Goal: Transaction & Acquisition: Purchase product/service

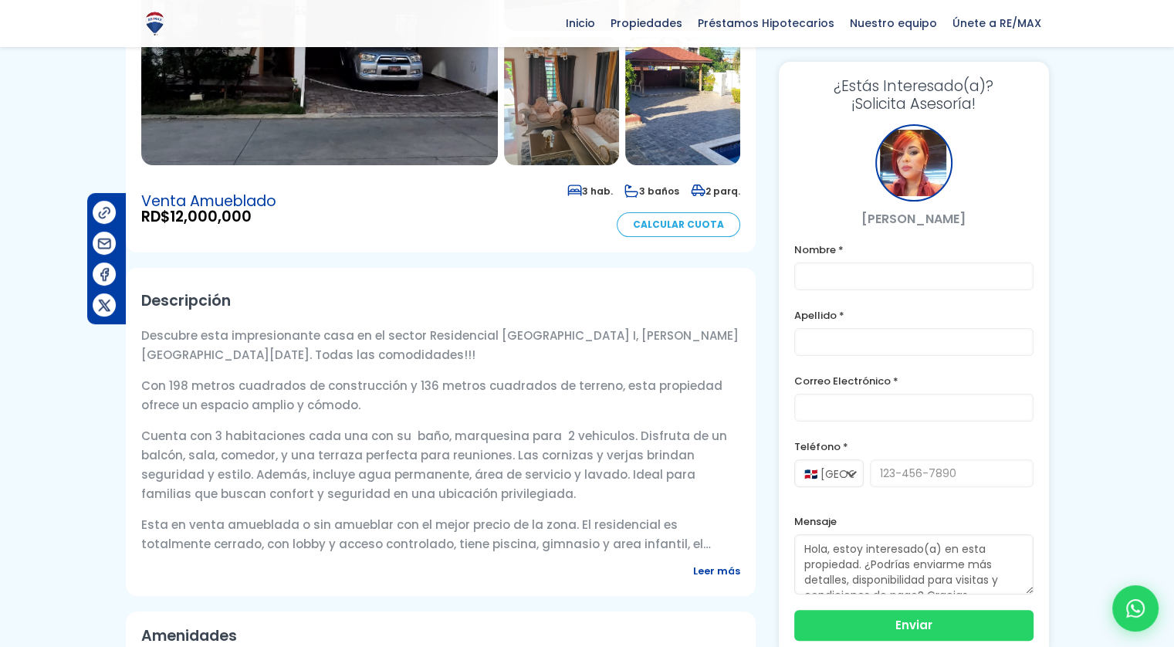
scroll to position [386, 0]
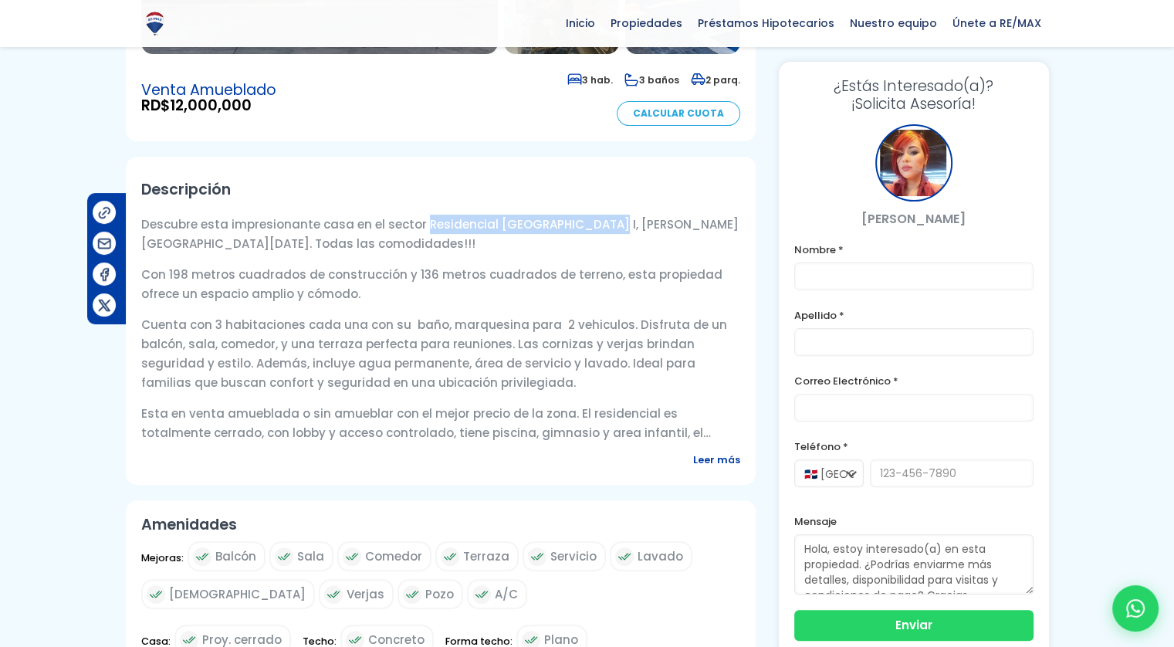
drag, startPoint x: 417, startPoint y: 218, endPoint x: 575, endPoint y: 225, distance: 158.4
click at [575, 225] on p "Descubre esta impresionante casa en el sector Residencial Brisa Oriental I, San…" at bounding box center [440, 234] width 599 height 39
copy p "Residencial Brisa Oriental I,"
click at [83, 418] on div at bounding box center [587, 526] width 1174 height 1625
click at [706, 462] on span "Leer más" at bounding box center [716, 459] width 47 height 19
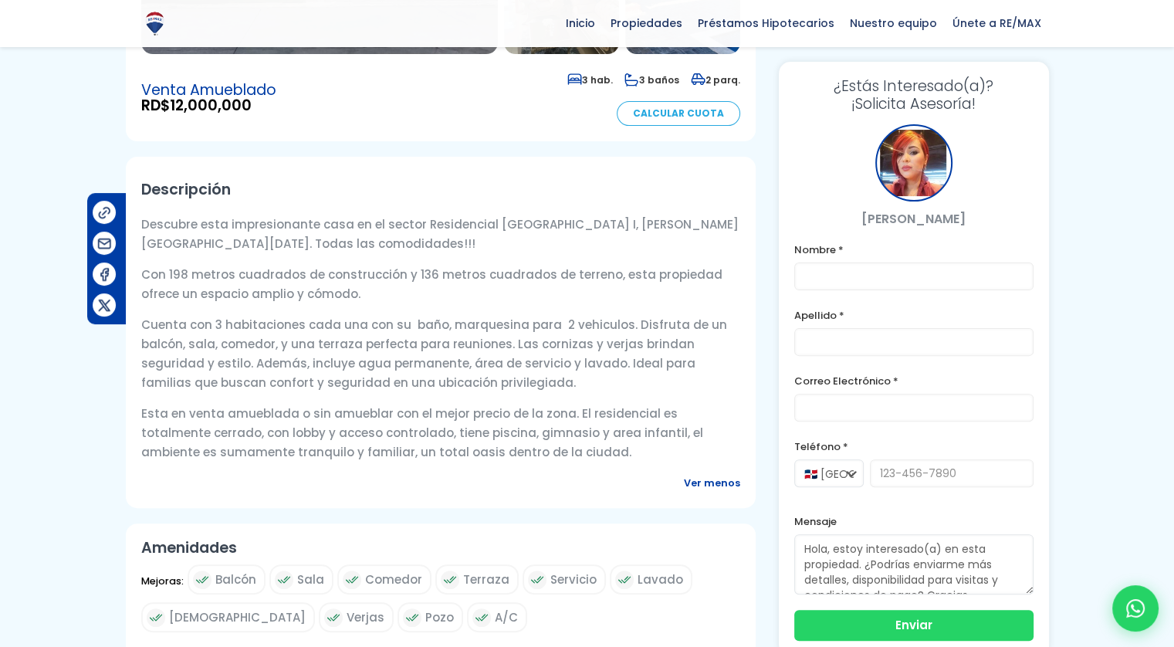
click at [103, 428] on div at bounding box center [587, 538] width 1174 height 1648
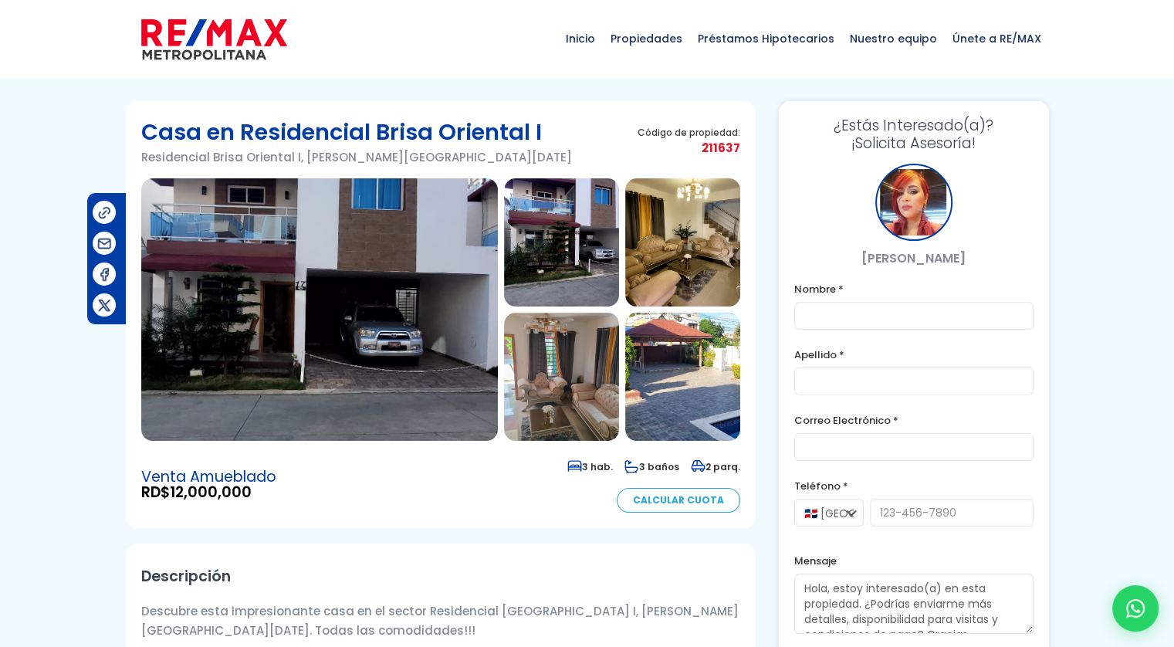
click at [337, 247] on img at bounding box center [319, 309] width 357 height 262
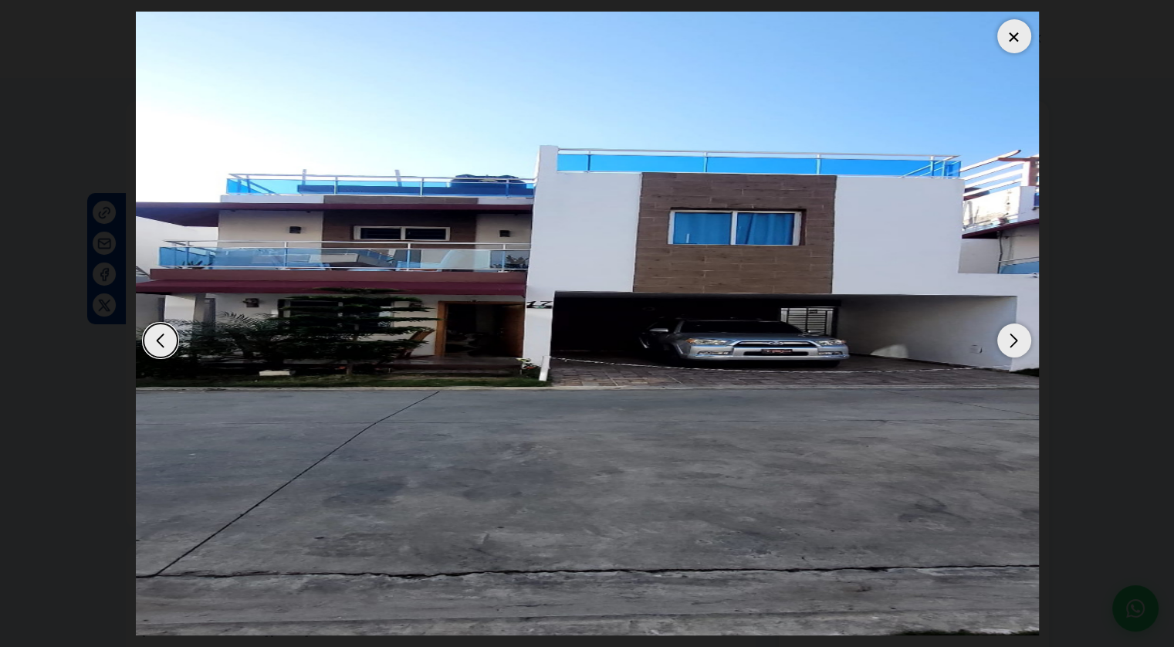
click at [1008, 336] on div "Next slide" at bounding box center [1014, 340] width 34 height 34
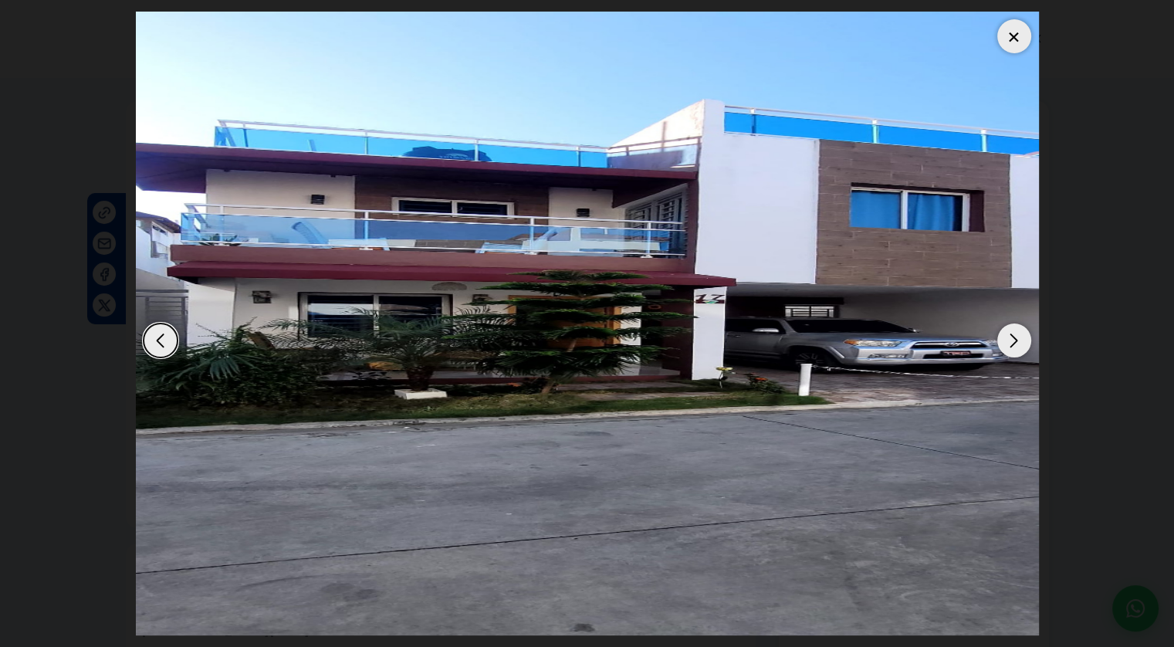
click at [1007, 339] on div "Next slide" at bounding box center [1014, 340] width 34 height 34
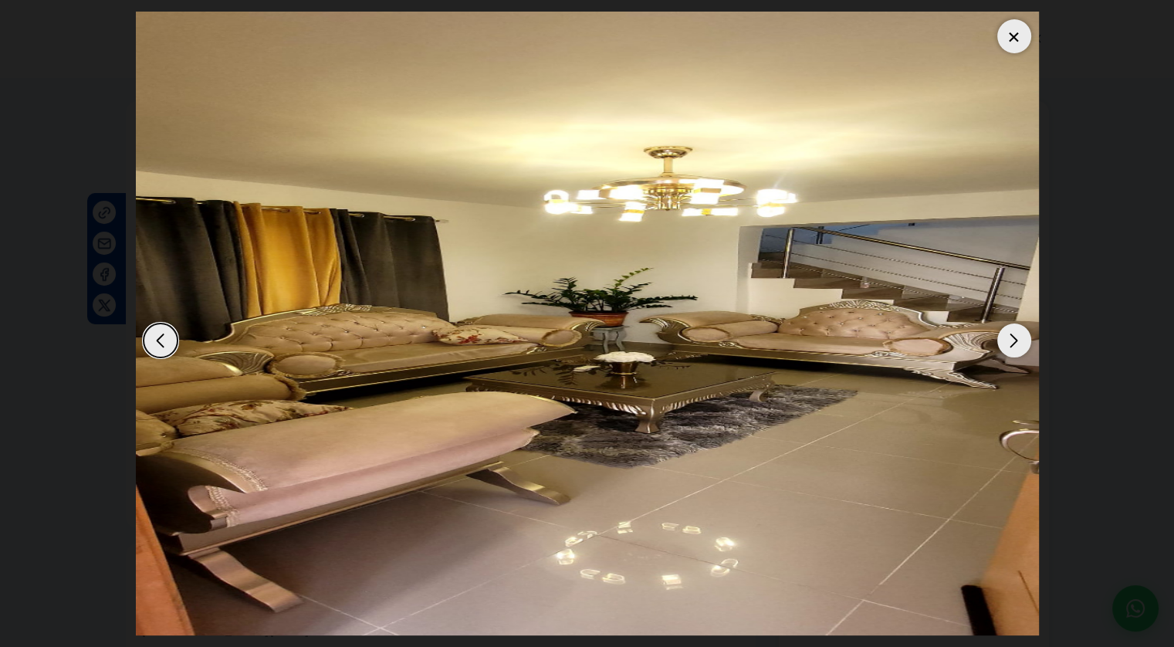
click at [1007, 339] on div "Next slide" at bounding box center [1014, 340] width 34 height 34
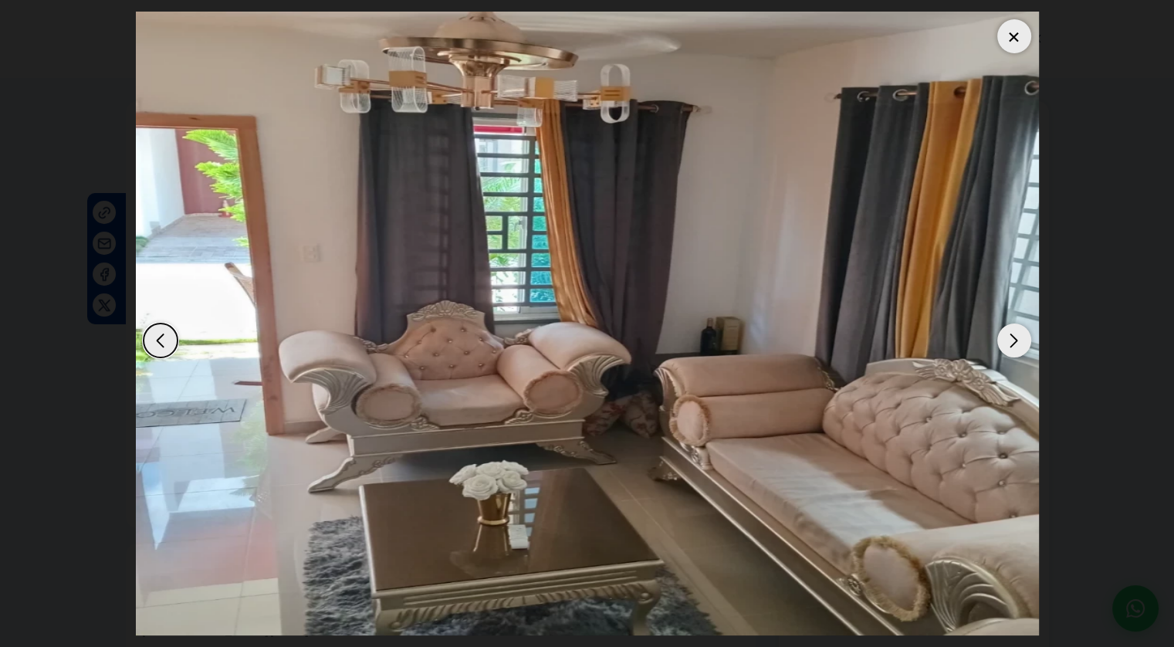
click at [1007, 339] on div "Next slide" at bounding box center [1014, 340] width 34 height 34
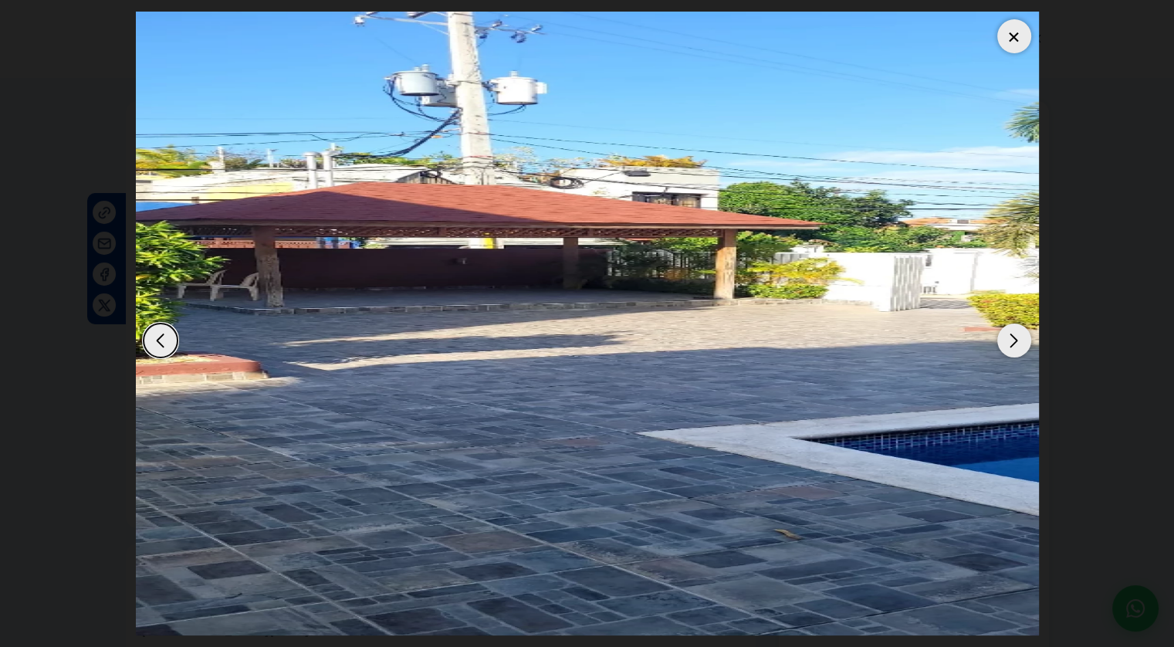
click at [1007, 339] on div "Next slide" at bounding box center [1014, 340] width 34 height 34
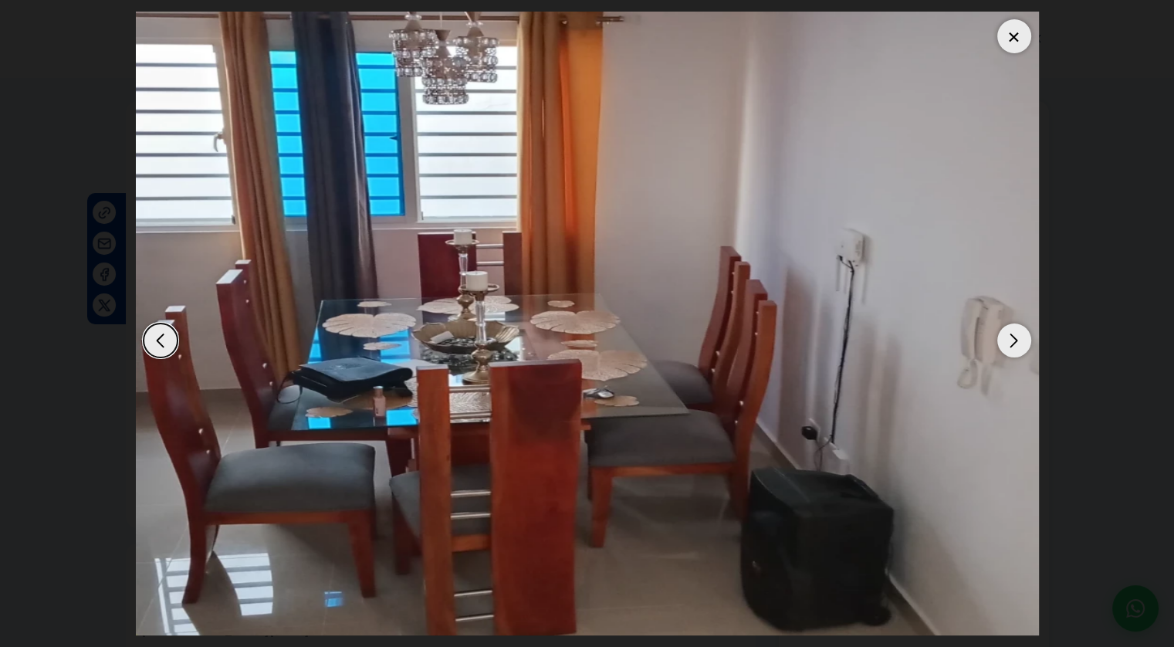
click at [1007, 339] on div "Next slide" at bounding box center [1014, 340] width 34 height 34
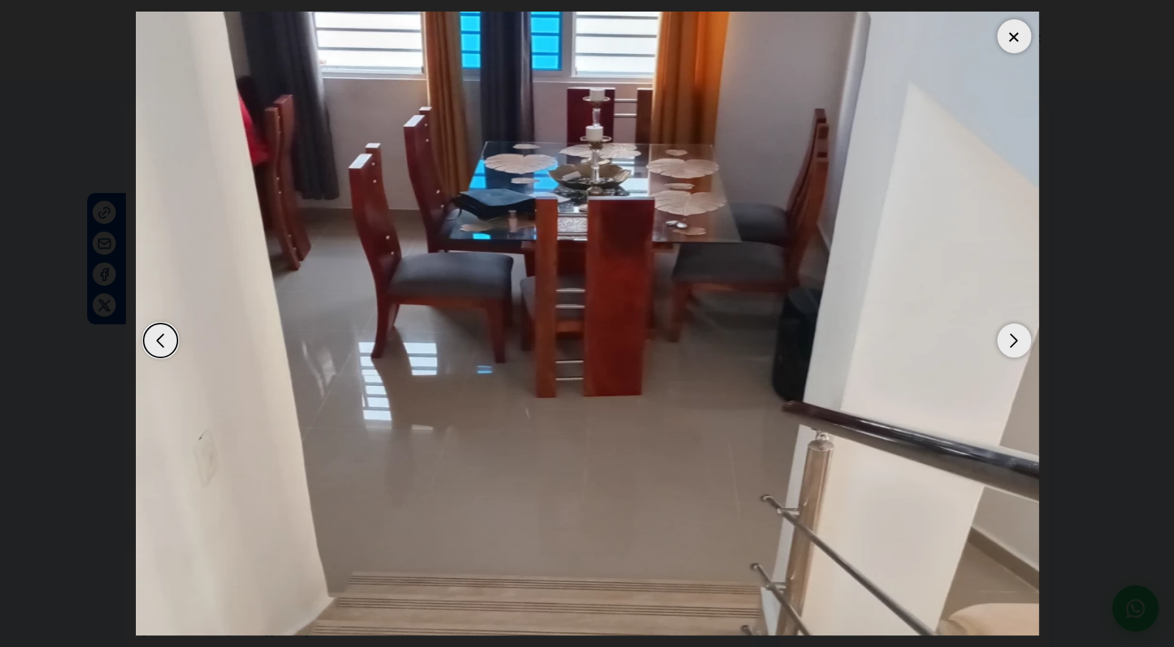
click at [1007, 340] on div "Next slide" at bounding box center [1014, 340] width 34 height 34
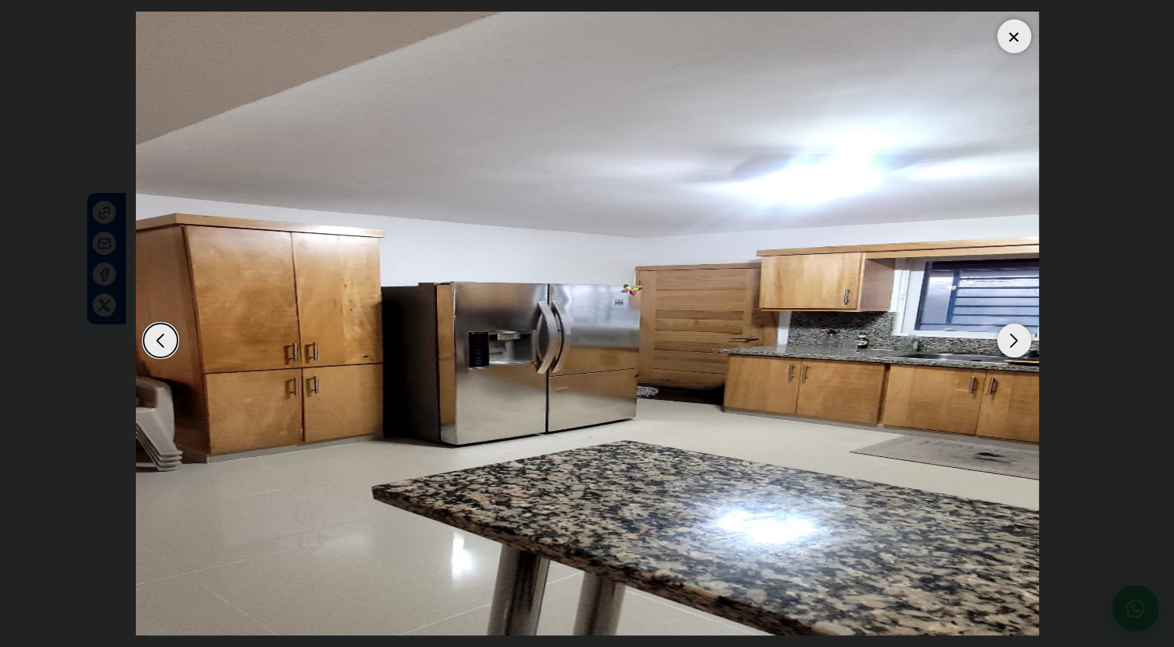
click at [1007, 340] on div "Next slide" at bounding box center [1014, 340] width 34 height 34
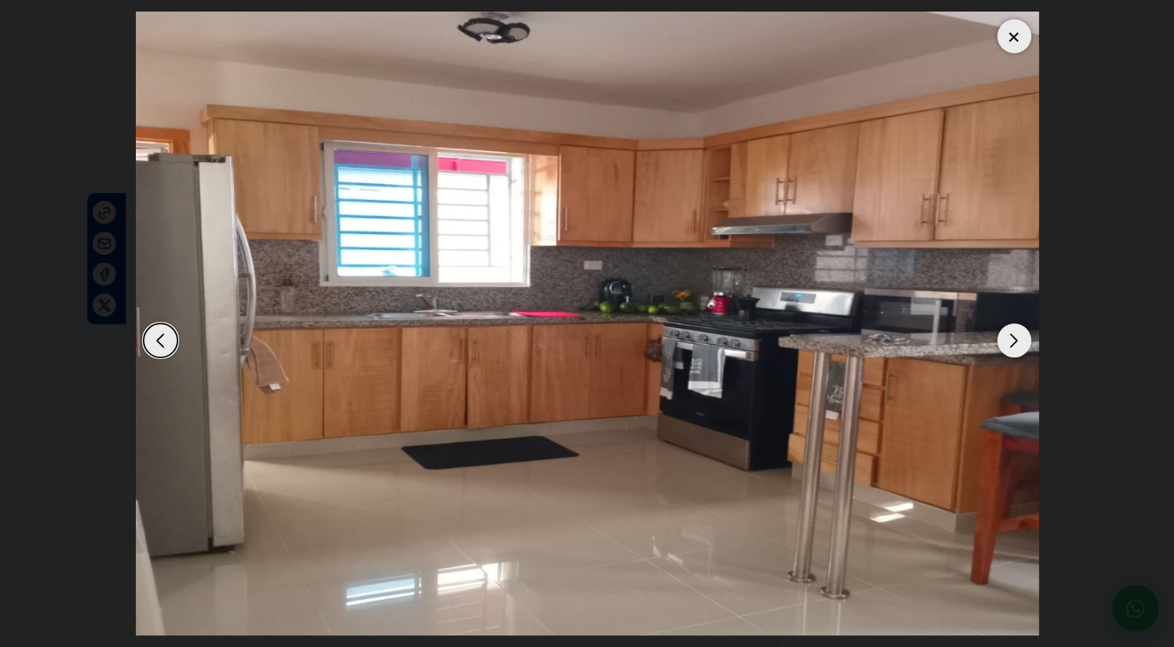
click at [1007, 342] on div "Next slide" at bounding box center [1014, 340] width 34 height 34
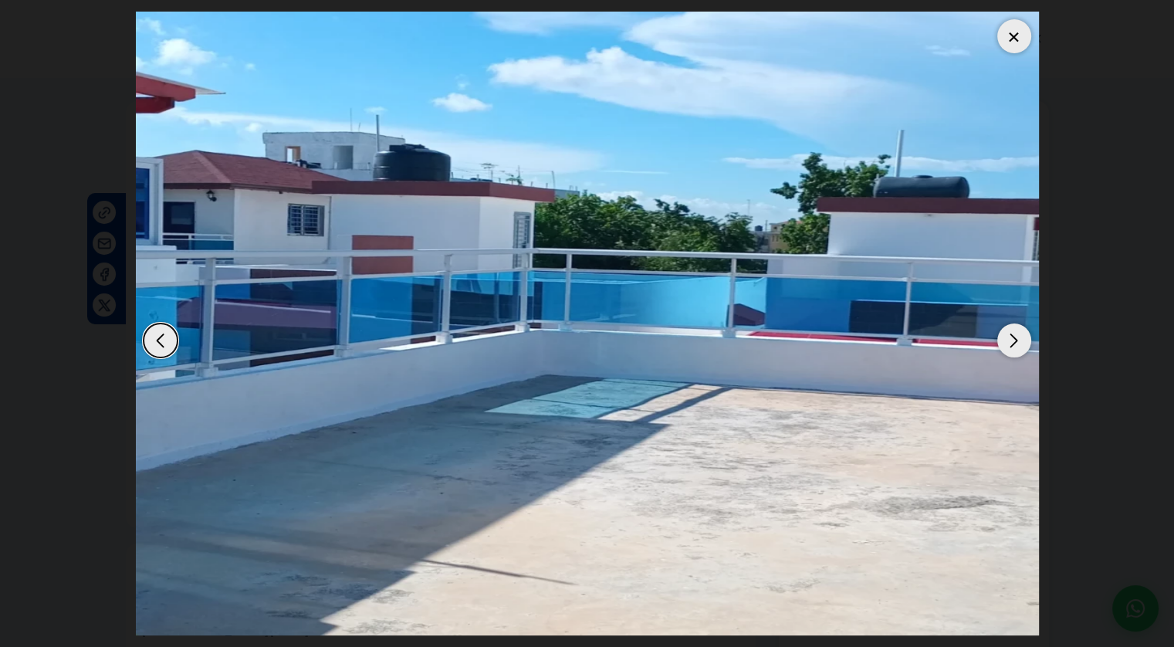
click at [1007, 342] on div "Next slide" at bounding box center [1014, 340] width 34 height 34
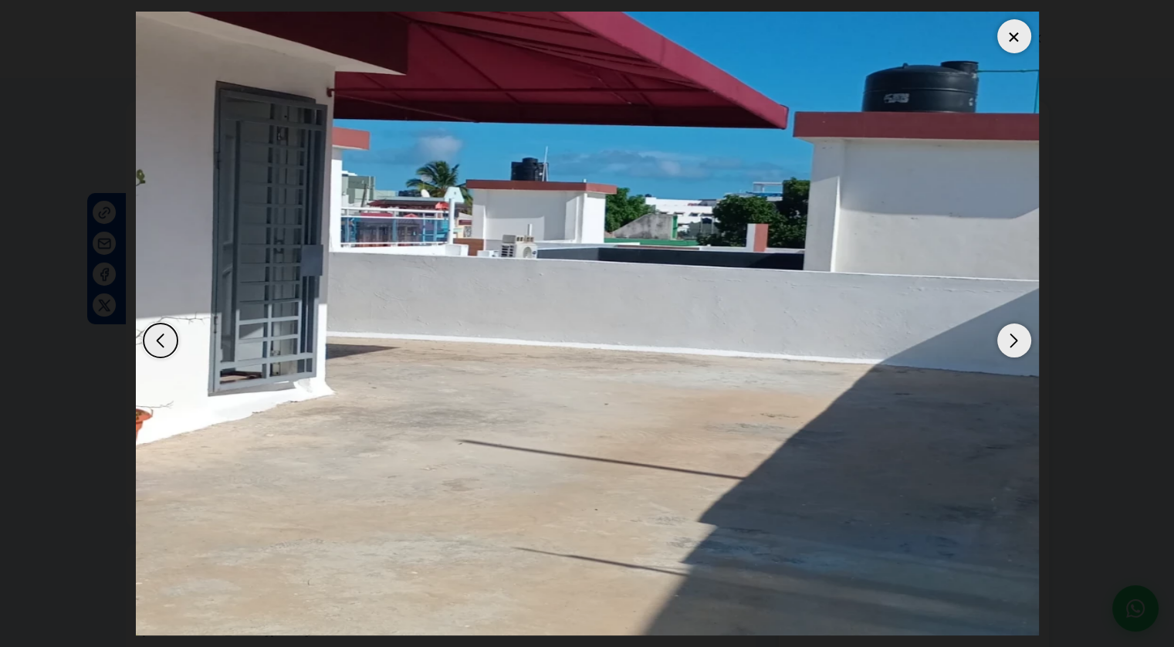
click at [1007, 342] on div "Next slide" at bounding box center [1014, 340] width 34 height 34
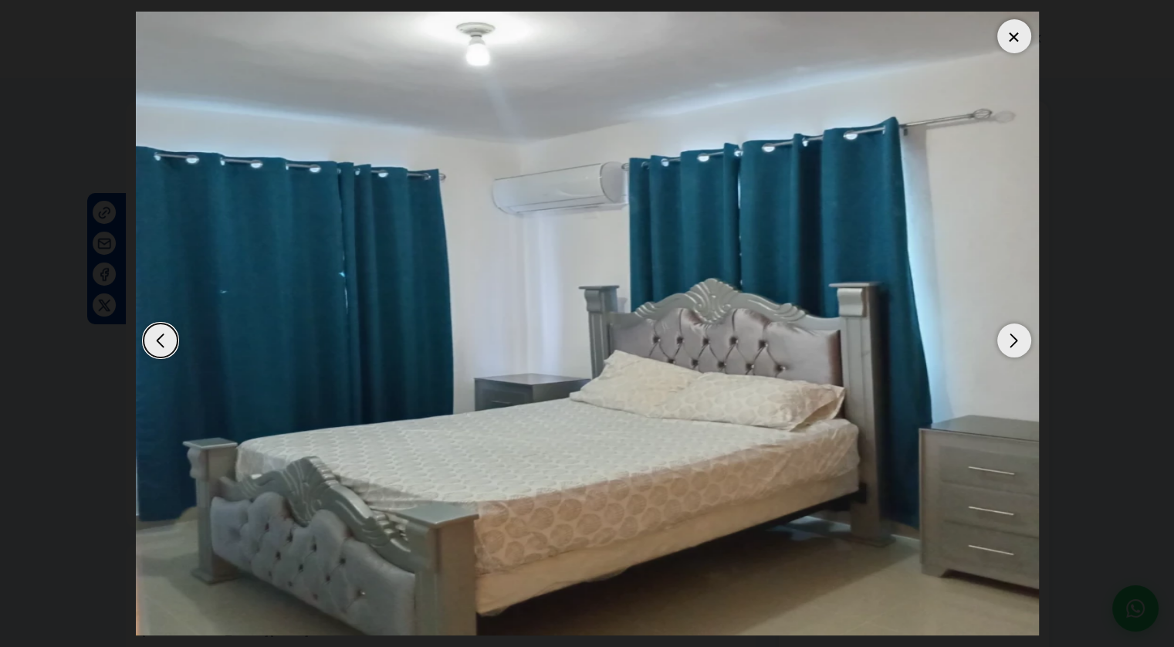
click at [1007, 342] on div "Next slide" at bounding box center [1014, 340] width 34 height 34
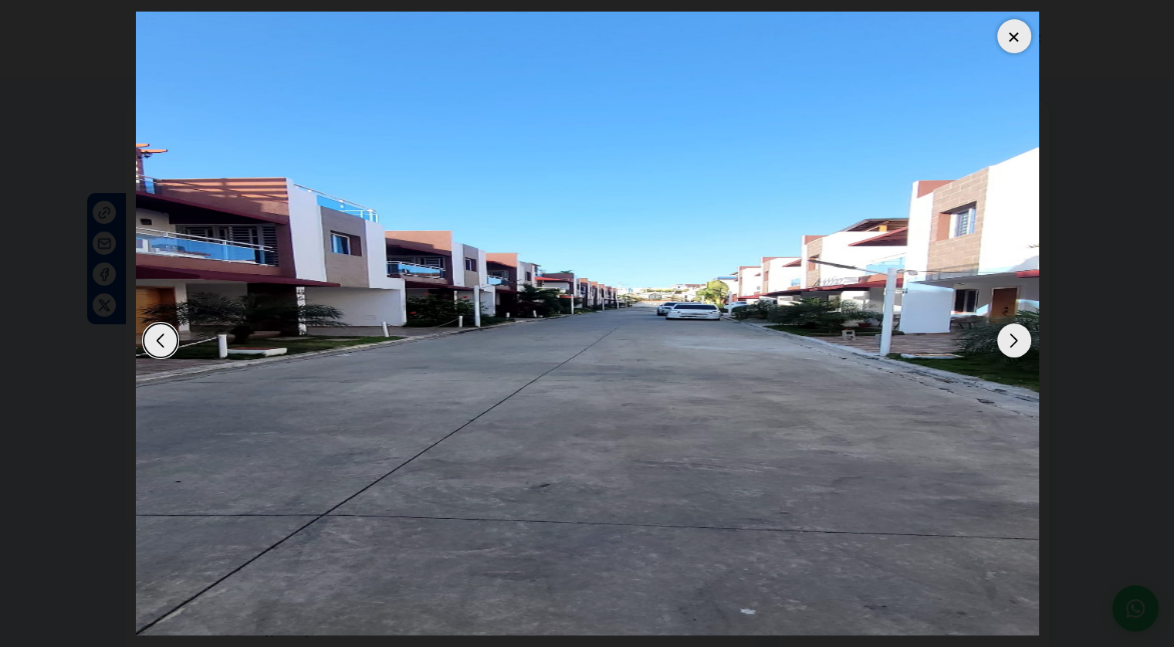
click at [1007, 342] on div "Next slide" at bounding box center [1014, 340] width 34 height 34
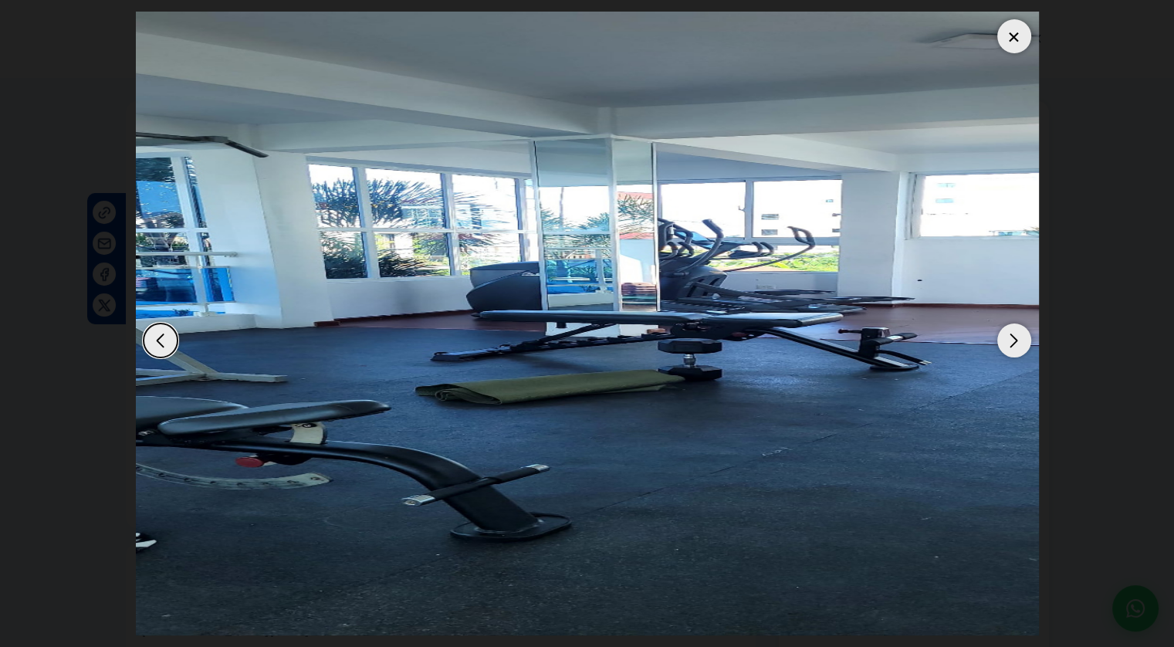
click at [1007, 342] on div "Next slide" at bounding box center [1014, 340] width 34 height 34
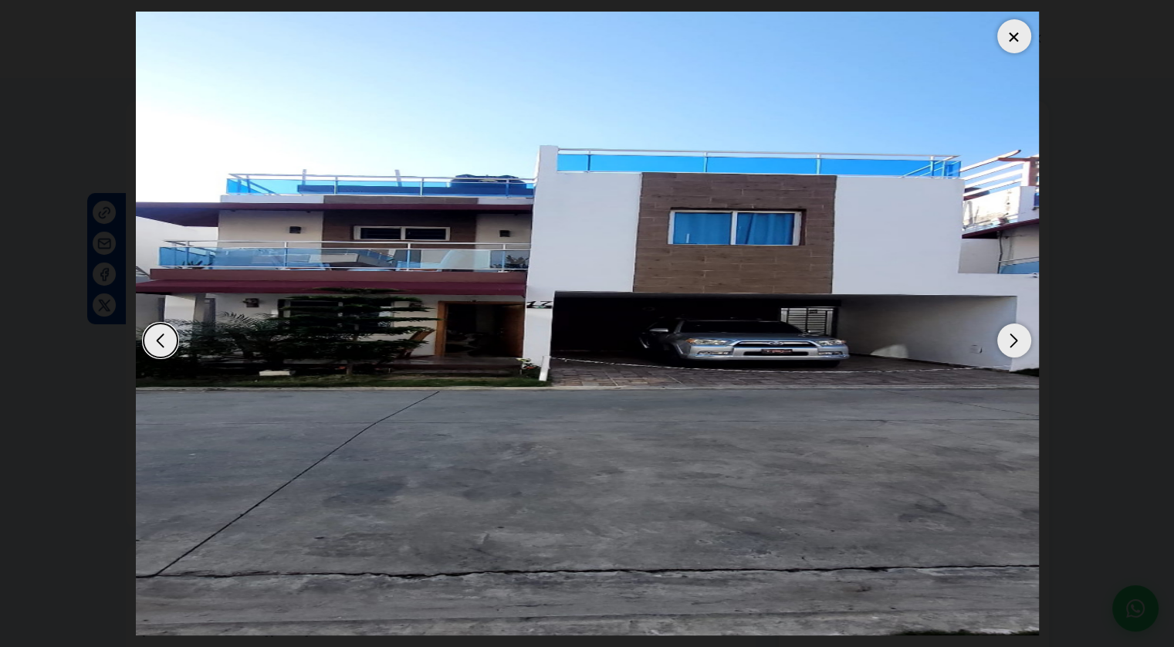
click at [1007, 342] on div "Next slide" at bounding box center [1014, 340] width 34 height 34
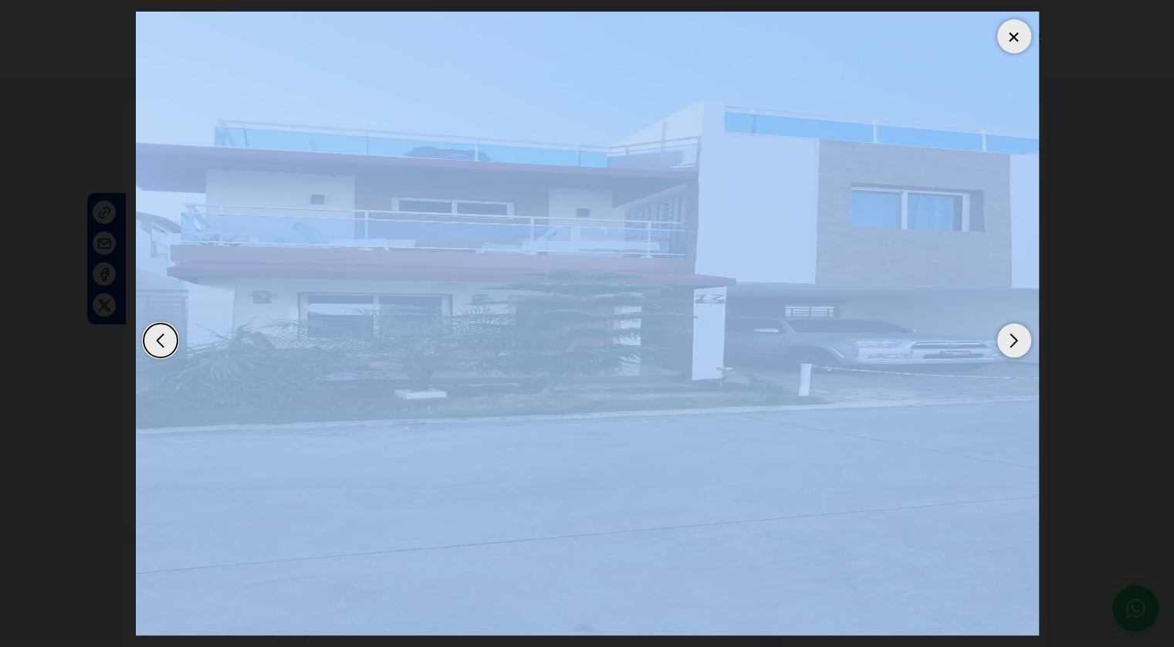
click at [1007, 345] on div "Next slide" at bounding box center [1014, 340] width 34 height 34
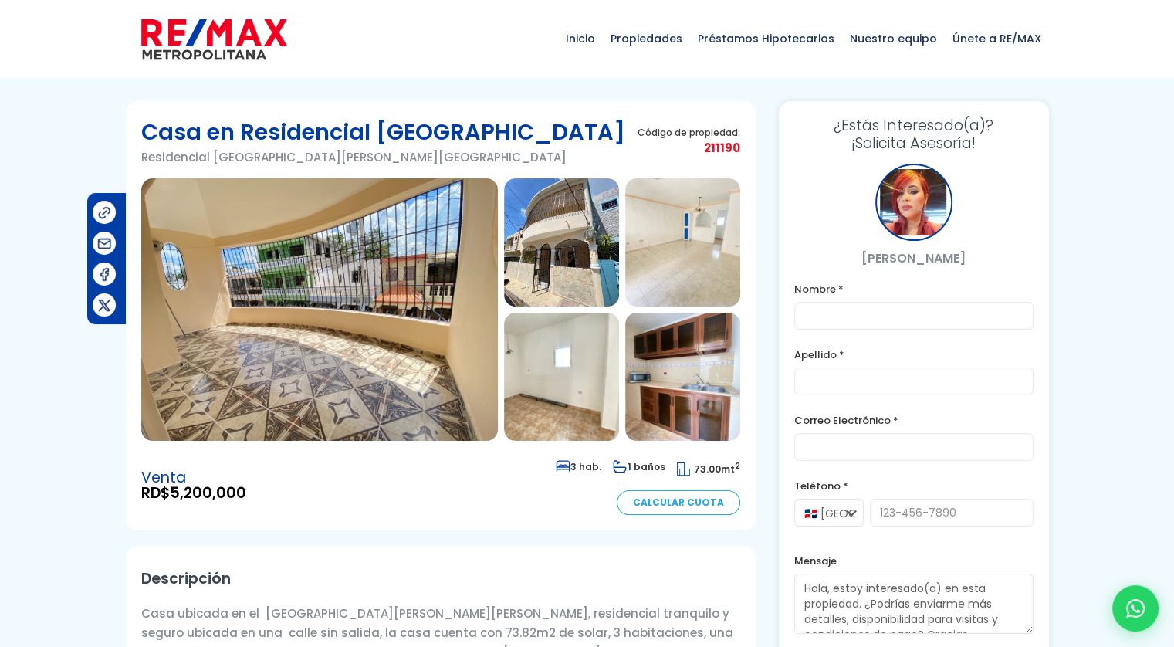
click at [404, 273] on img at bounding box center [319, 309] width 357 height 262
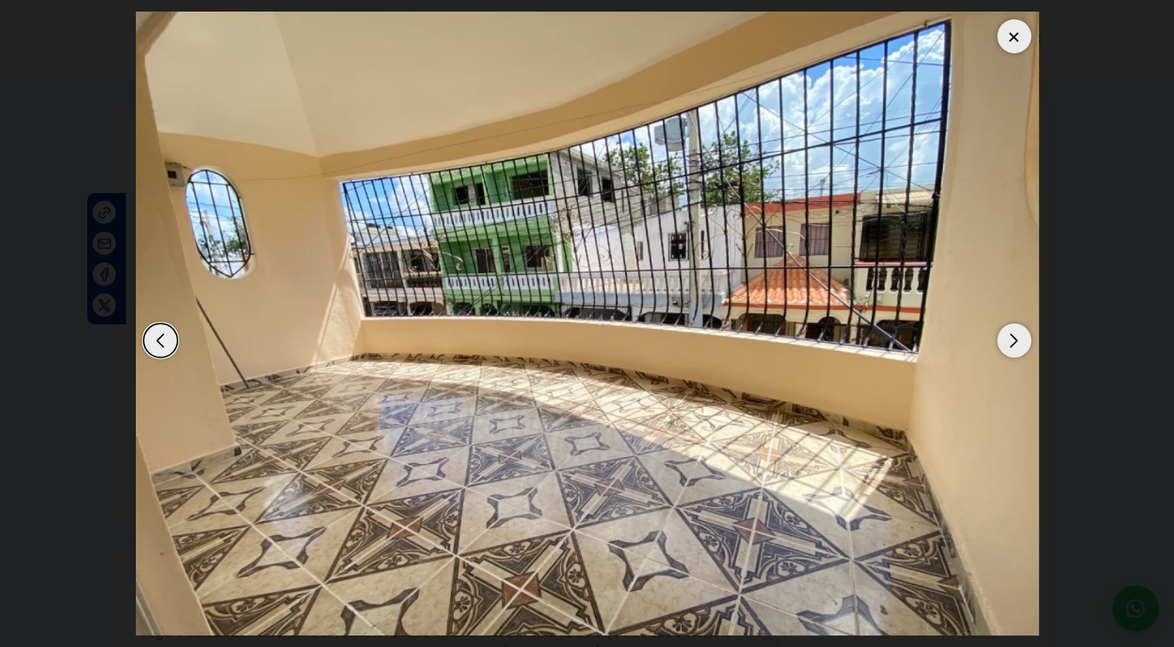
click at [1011, 344] on div "Next slide" at bounding box center [1014, 340] width 34 height 34
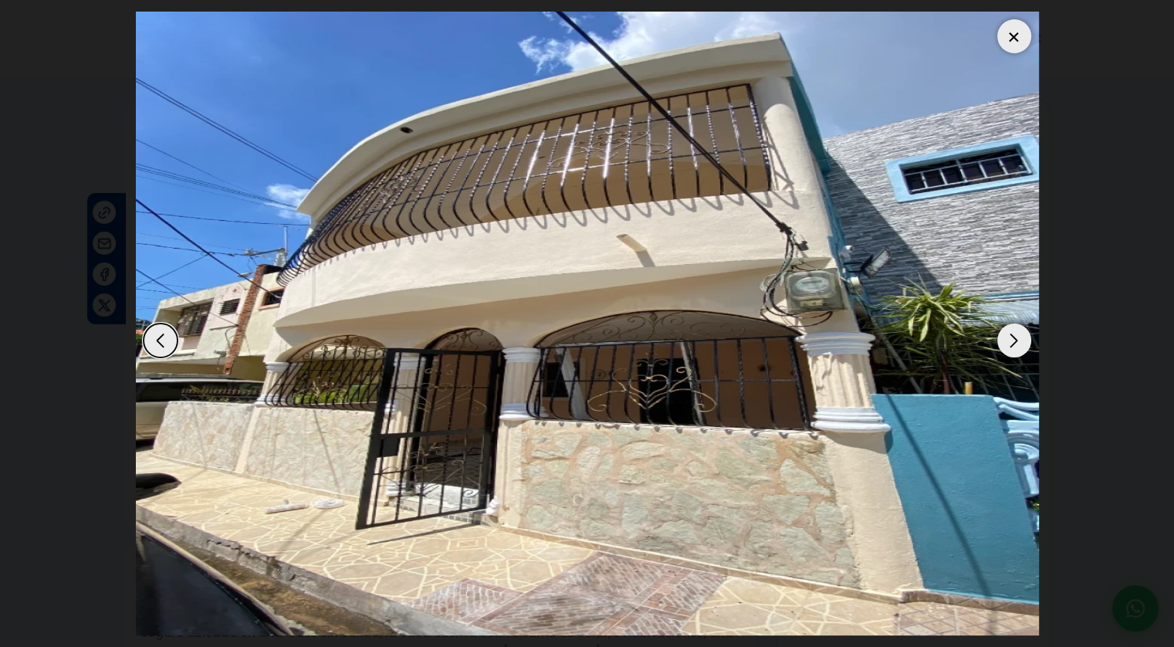
click at [1011, 345] on div "Next slide" at bounding box center [1014, 340] width 34 height 34
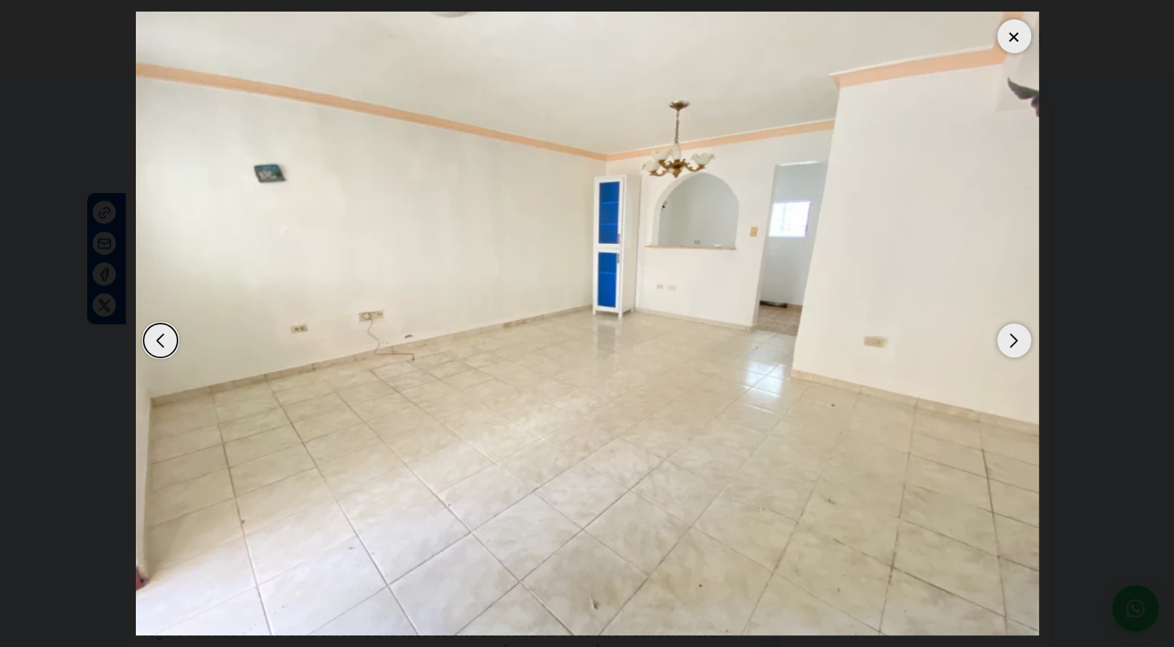
click at [1011, 345] on div "Next slide" at bounding box center [1014, 340] width 34 height 34
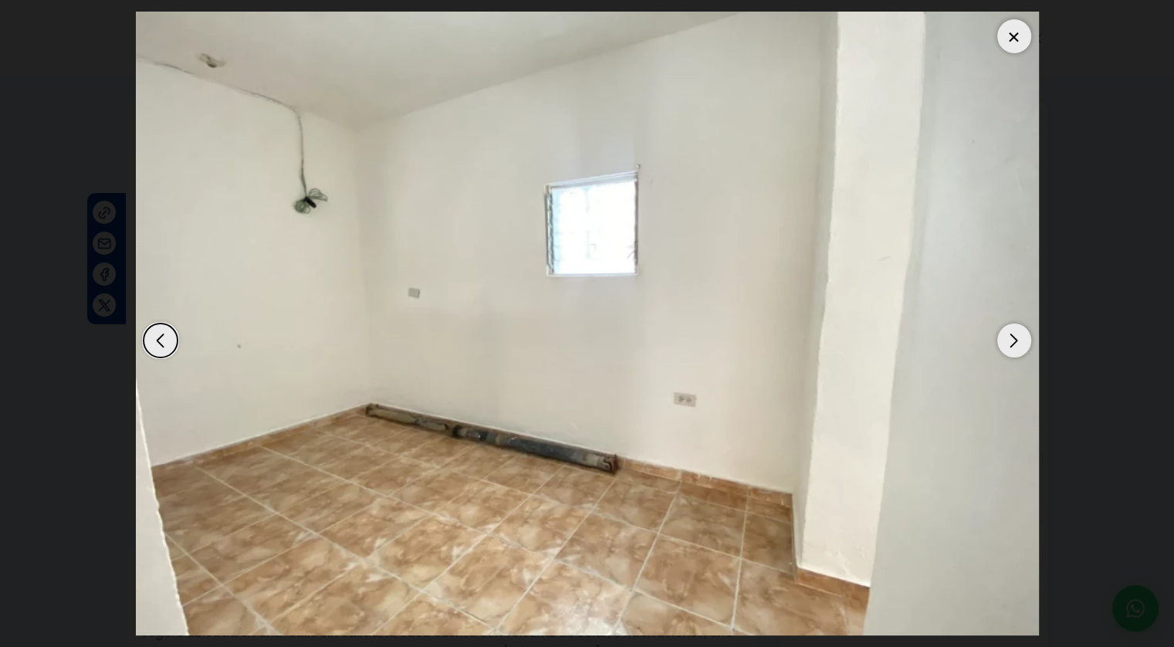
click at [1011, 345] on div "Next slide" at bounding box center [1014, 340] width 34 height 34
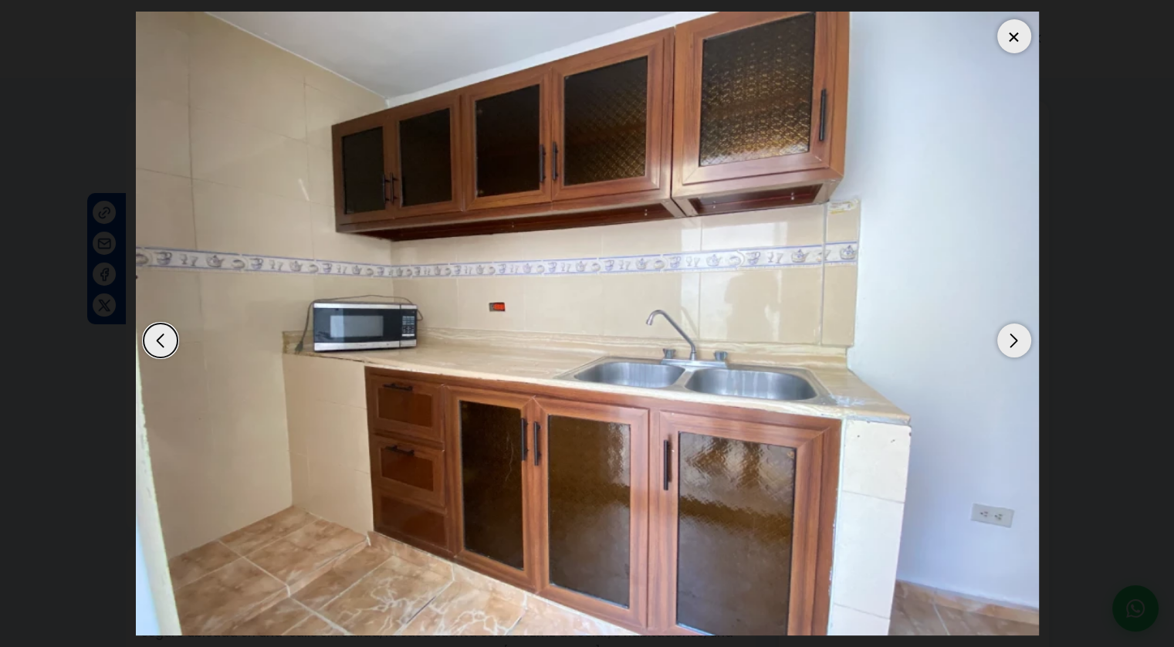
click at [1011, 345] on div "Next slide" at bounding box center [1014, 340] width 34 height 34
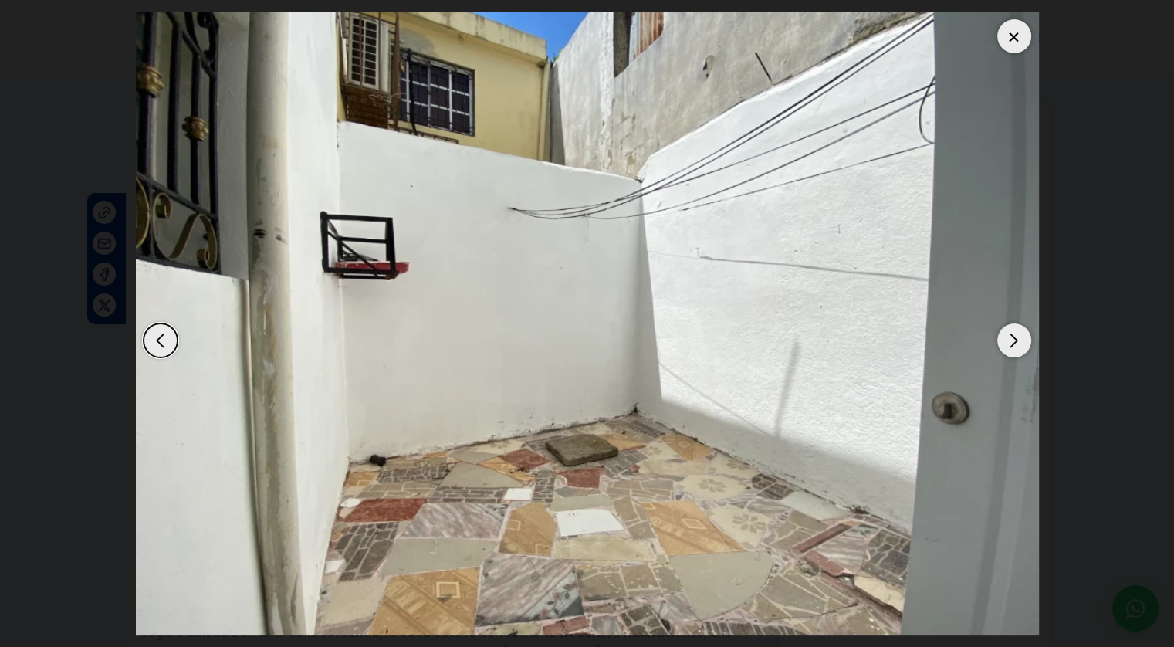
click at [1011, 345] on div "Next slide" at bounding box center [1014, 340] width 34 height 34
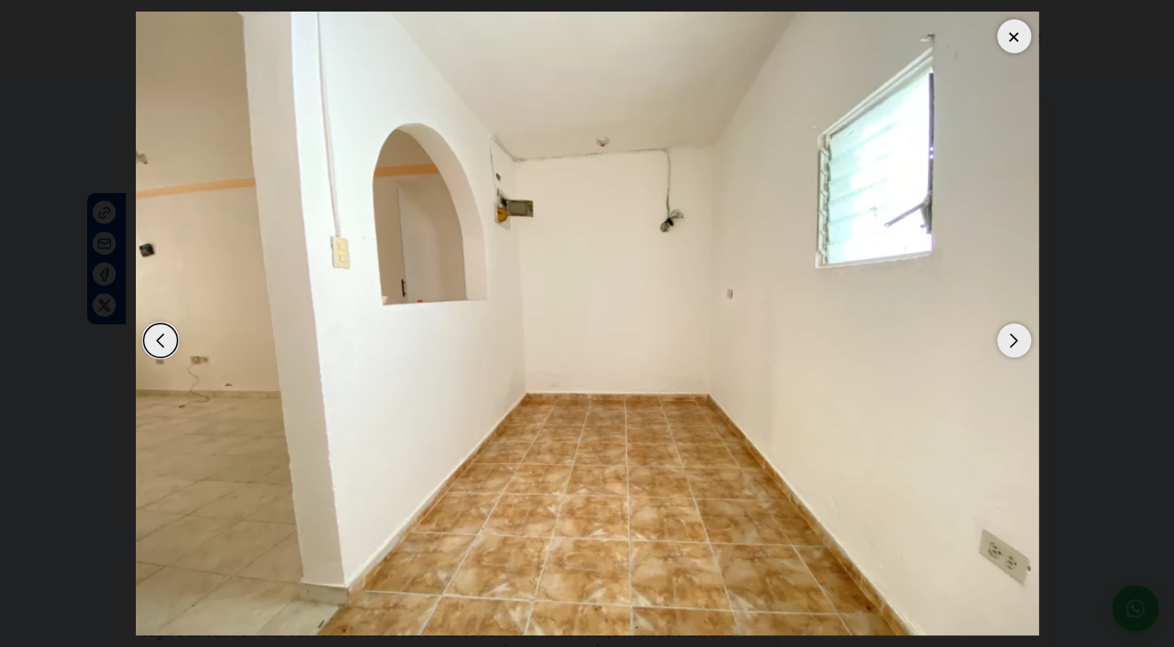
click at [1011, 345] on div "Next slide" at bounding box center [1014, 340] width 34 height 34
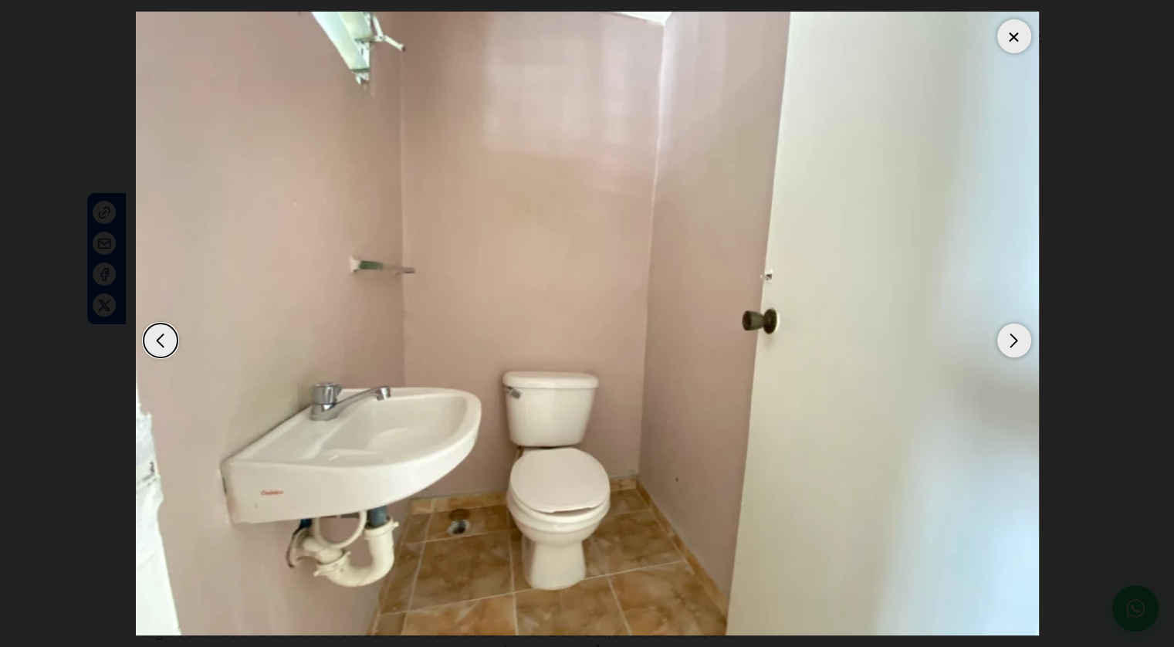
click at [1011, 345] on div "Next slide" at bounding box center [1014, 340] width 34 height 34
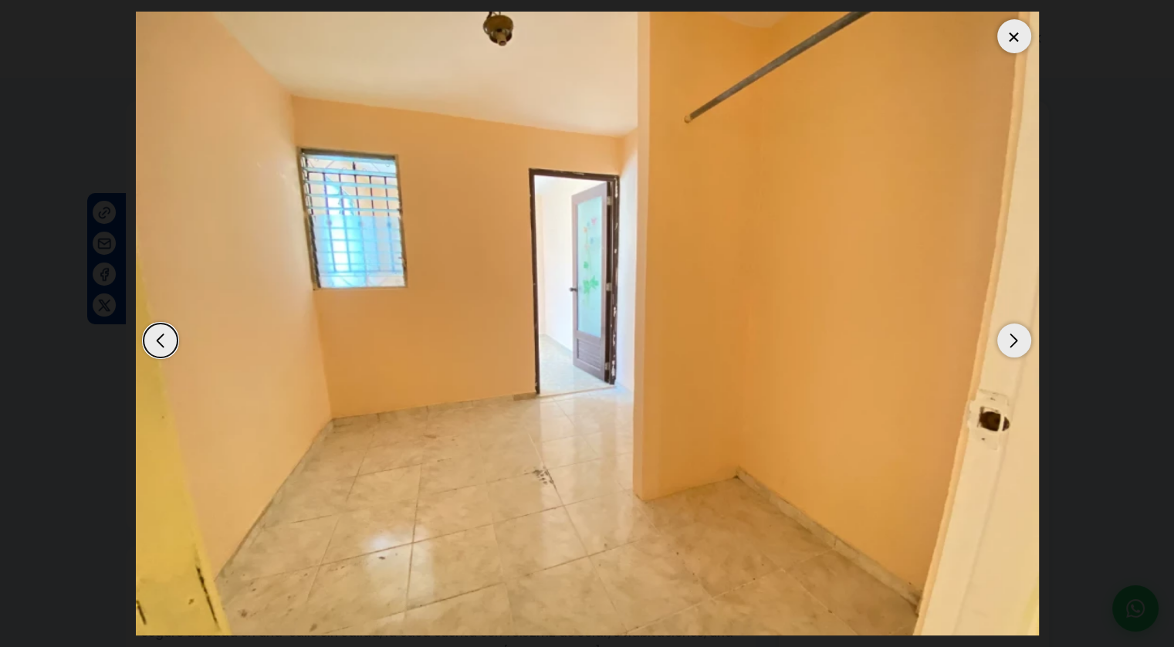
click at [1011, 345] on div "Next slide" at bounding box center [1014, 340] width 34 height 34
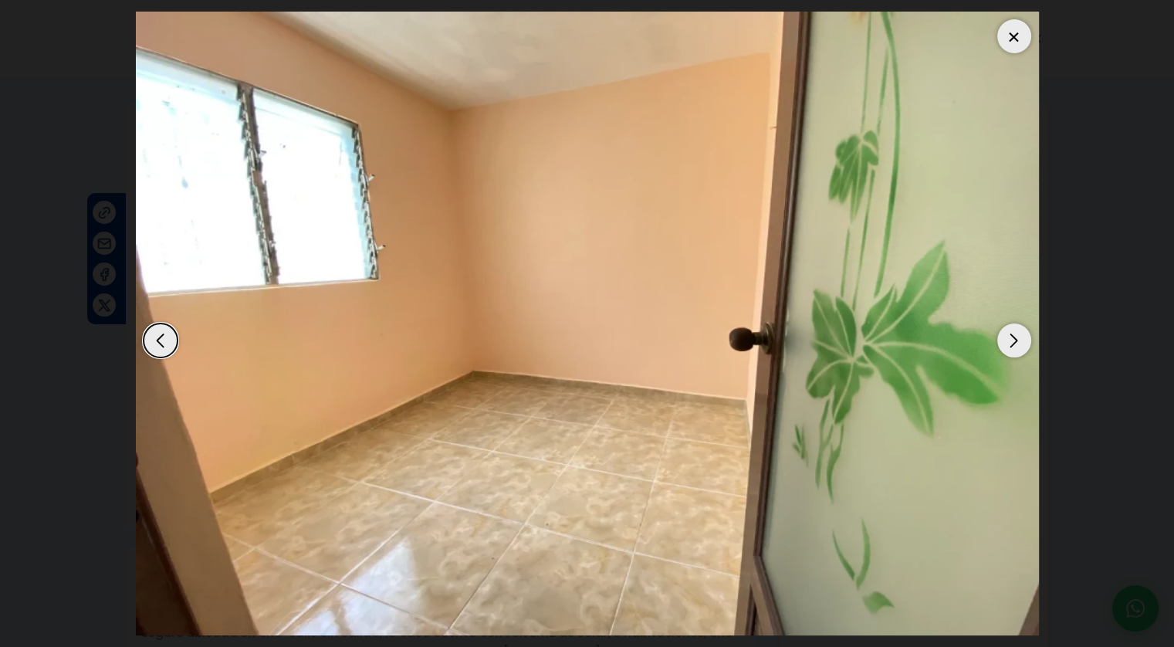
click at [1011, 345] on div "Next slide" at bounding box center [1014, 340] width 34 height 34
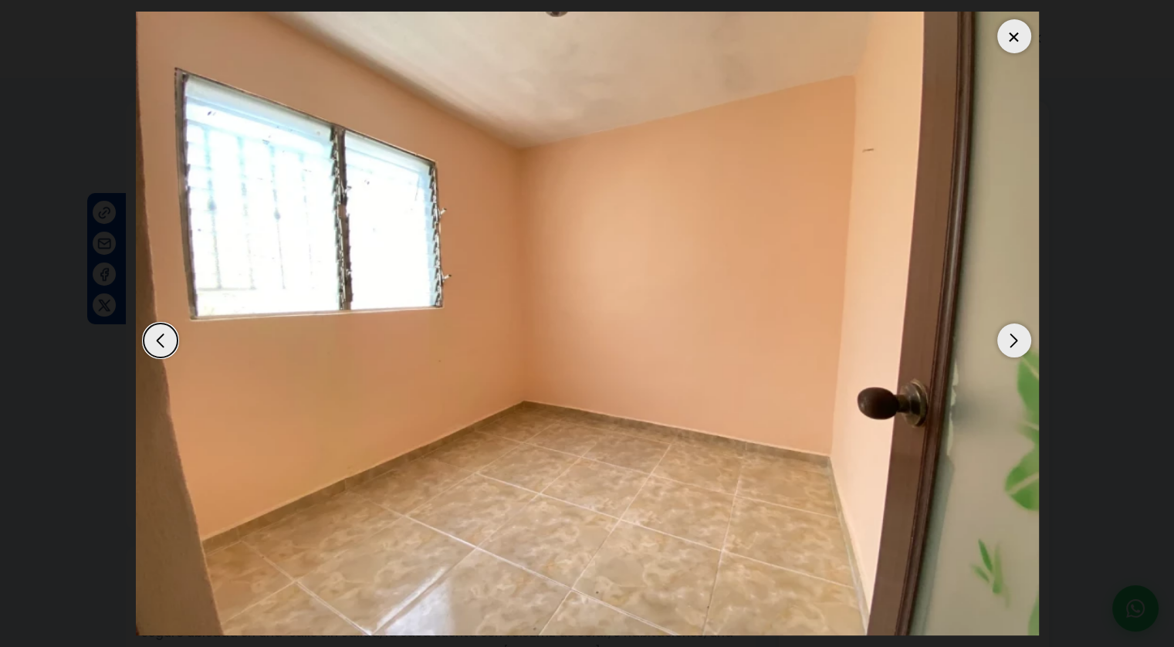
click at [1011, 345] on div "Next slide" at bounding box center [1014, 340] width 34 height 34
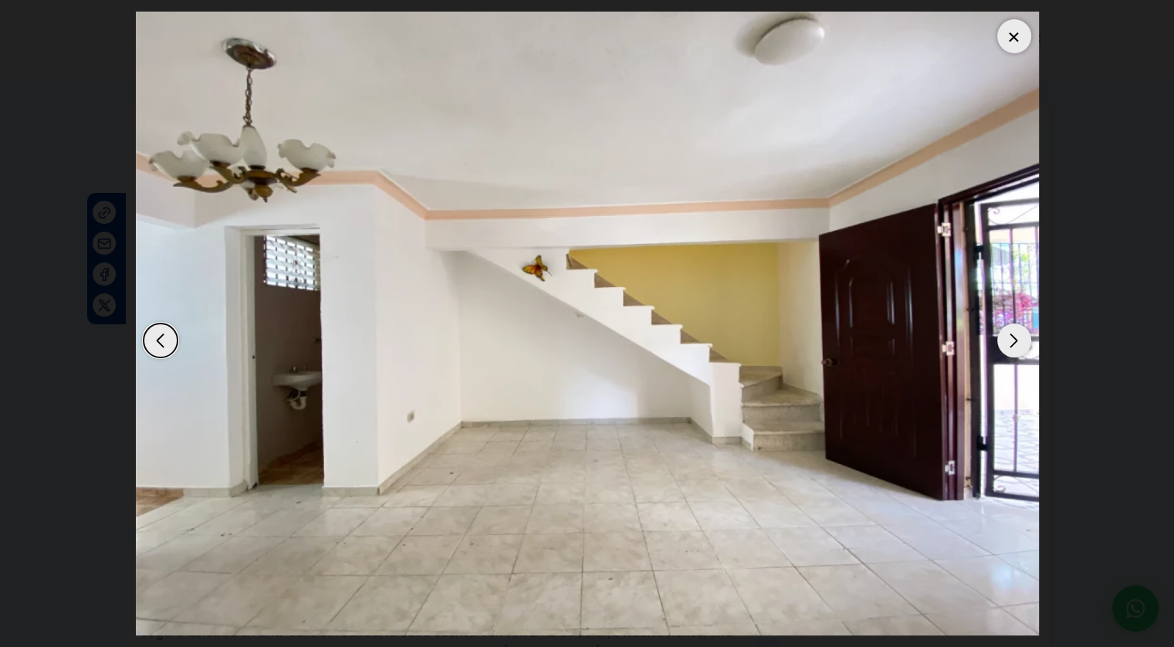
click at [1011, 345] on div "Next slide" at bounding box center [1014, 340] width 34 height 34
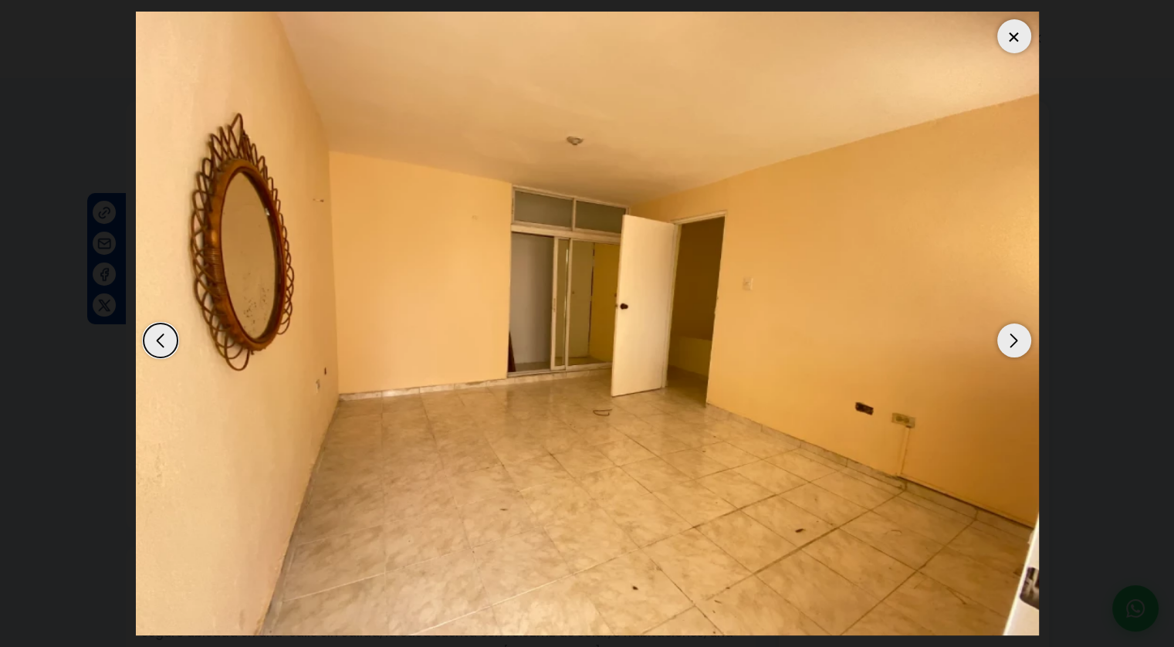
click at [1011, 345] on div "Next slide" at bounding box center [1014, 340] width 34 height 34
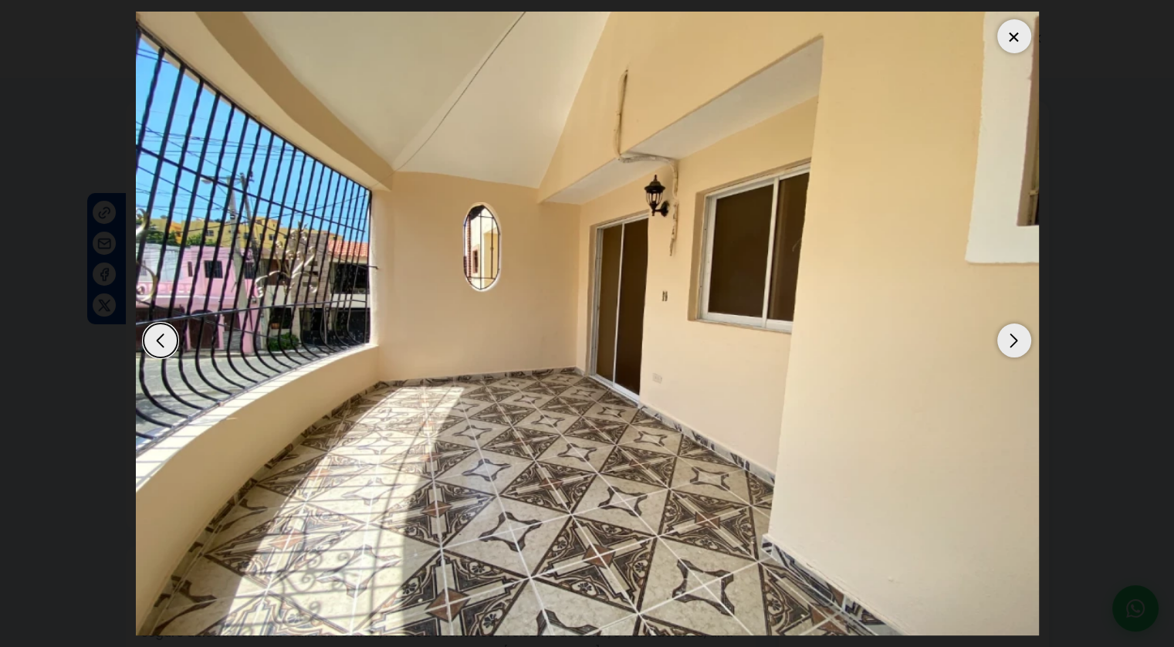
click at [1011, 345] on div "Next slide" at bounding box center [1014, 340] width 34 height 34
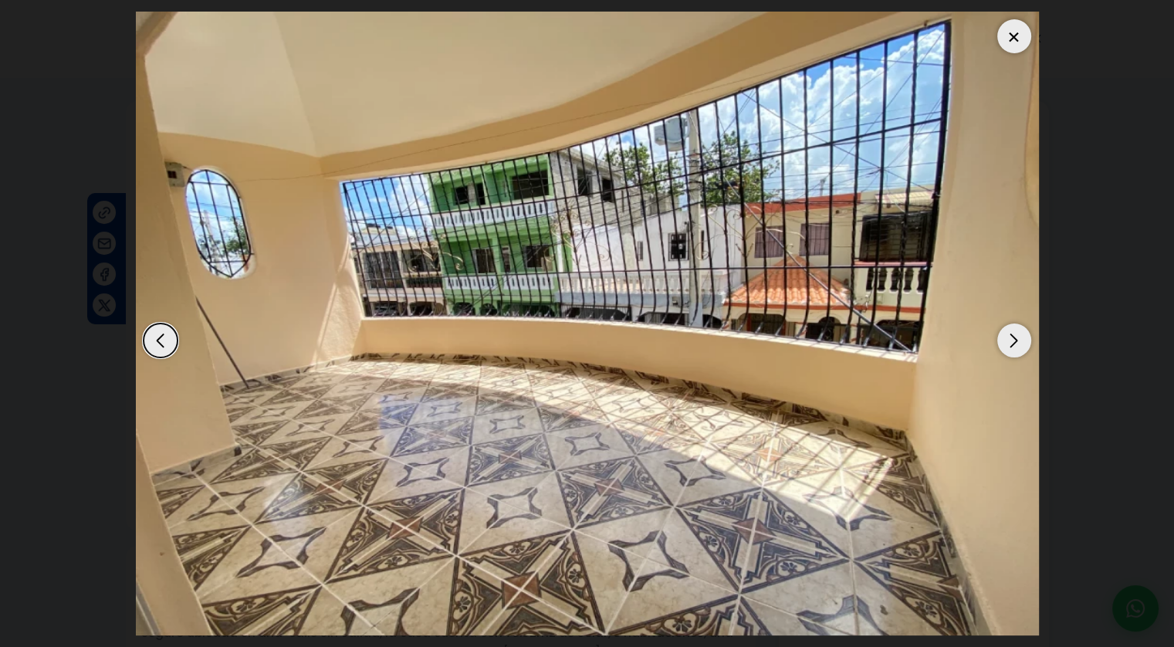
click at [1011, 345] on div "Next slide" at bounding box center [1014, 340] width 34 height 34
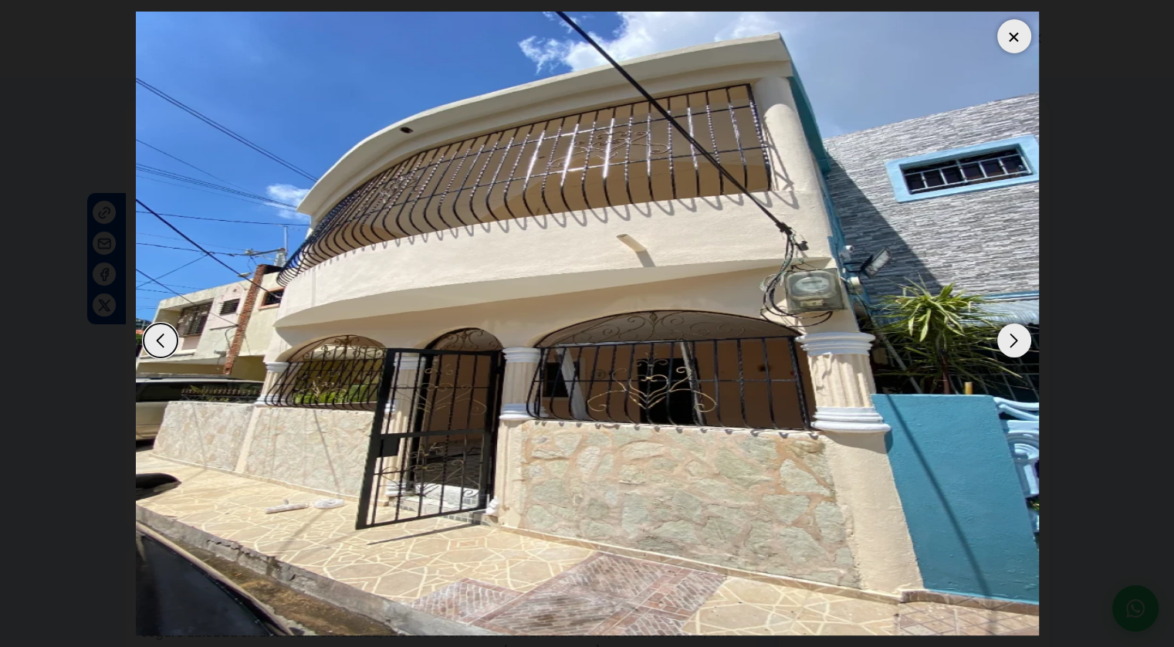
click at [1012, 335] on div "Next slide" at bounding box center [1014, 340] width 34 height 34
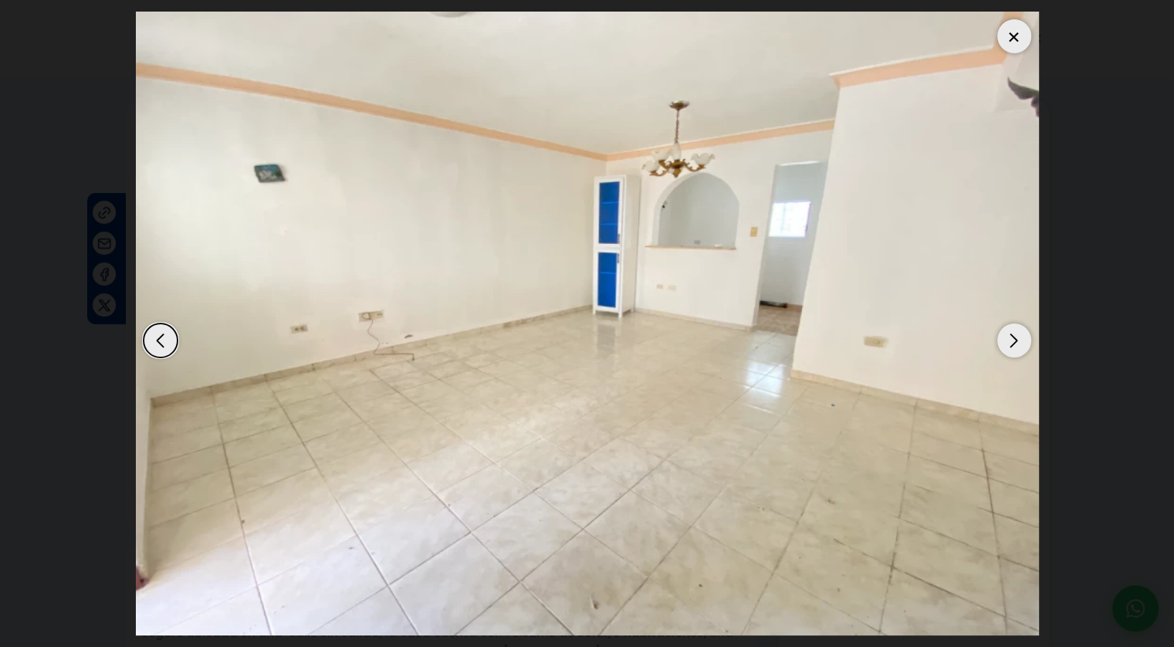
click at [1012, 335] on div "Next slide" at bounding box center [1014, 340] width 34 height 34
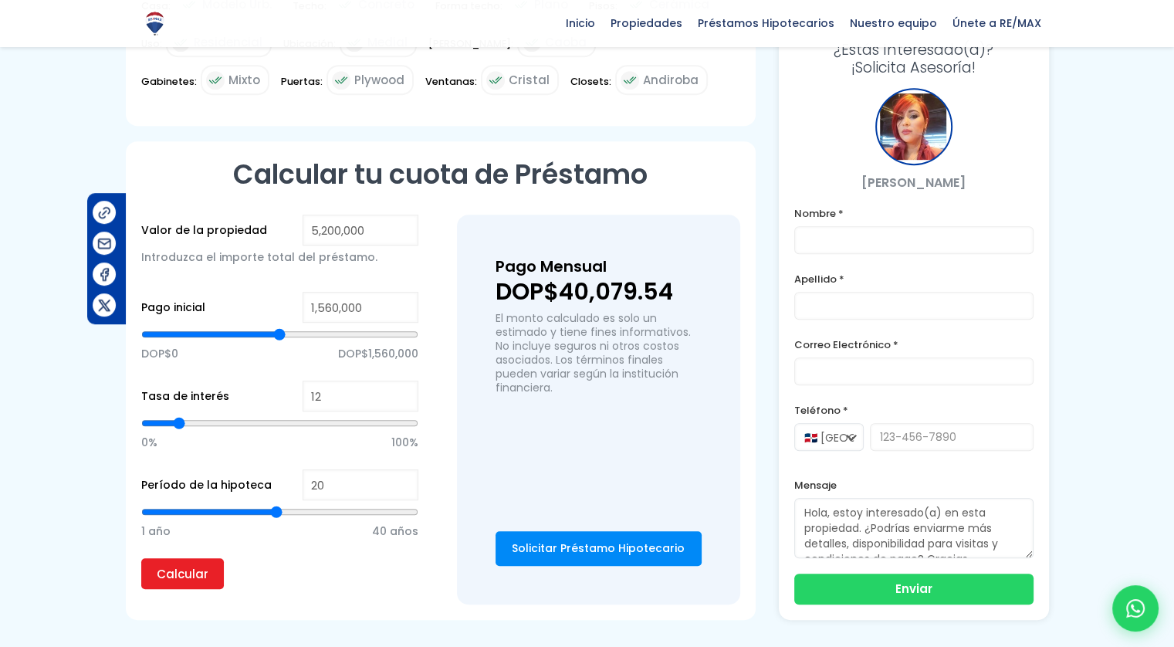
scroll to position [849, 0]
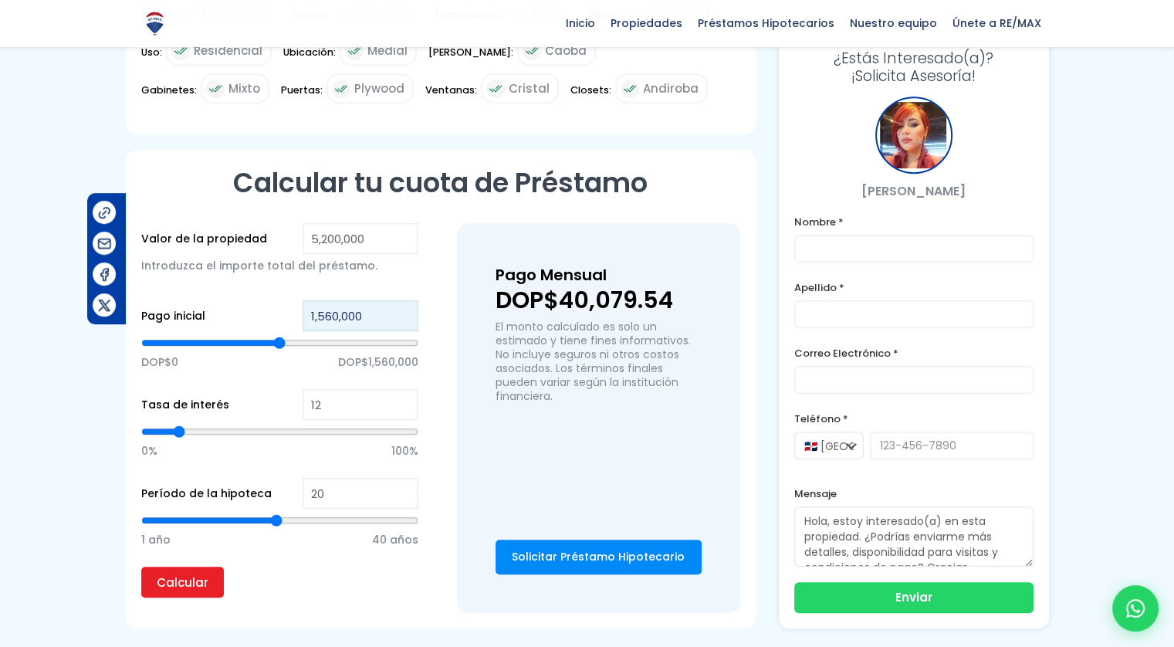
drag, startPoint x: 384, startPoint y: 309, endPoint x: 241, endPoint y: 319, distance: 143.2
click at [241, 319] on div "Pago inicial 1,560,000 DOP$0 DOP$1,560,000" at bounding box center [279, 344] width 277 height 89
type input "1"
type input "13"
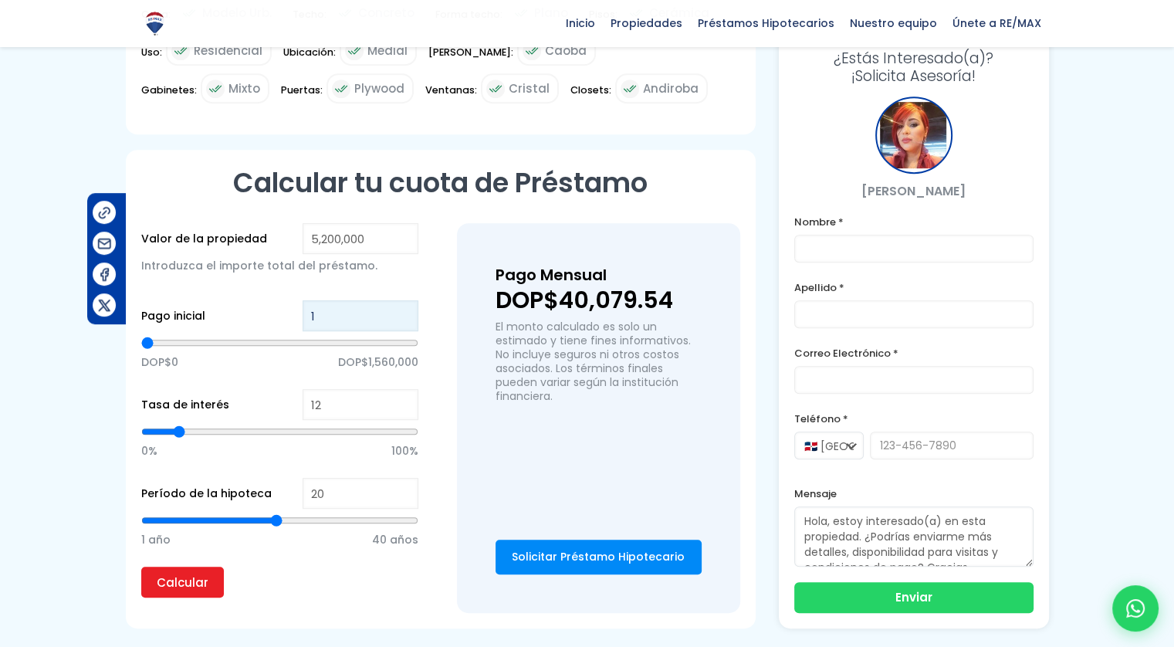
type input "13"
type input "130"
type input "1,300"
type input "1300"
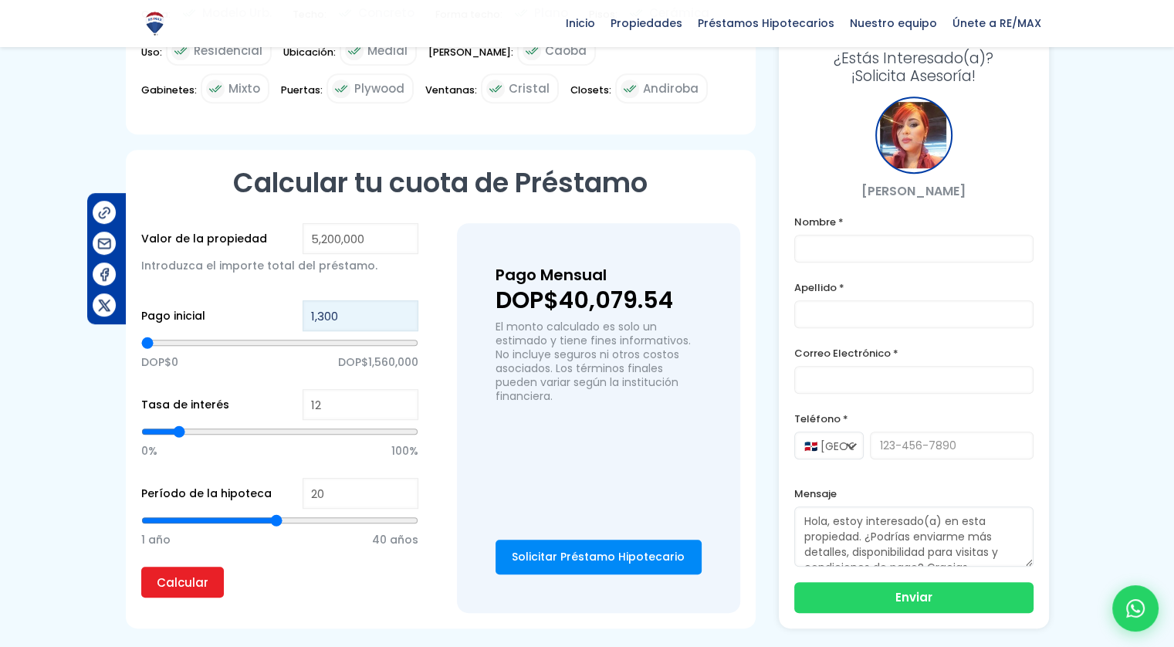
type input "13,000"
type input "13000"
type input "130,000"
type input "130000"
type input "1,300,000"
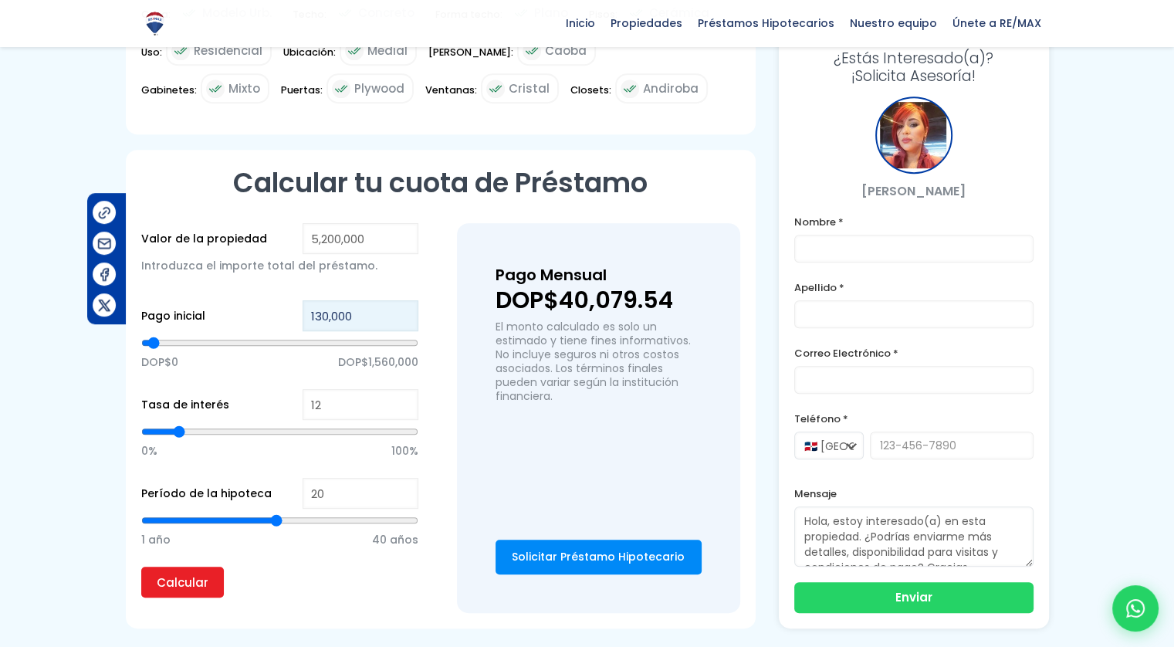
type input "1300000"
type input "1,300,000"
click at [183, 578] on input "Calcular" at bounding box center [182, 582] width 83 height 31
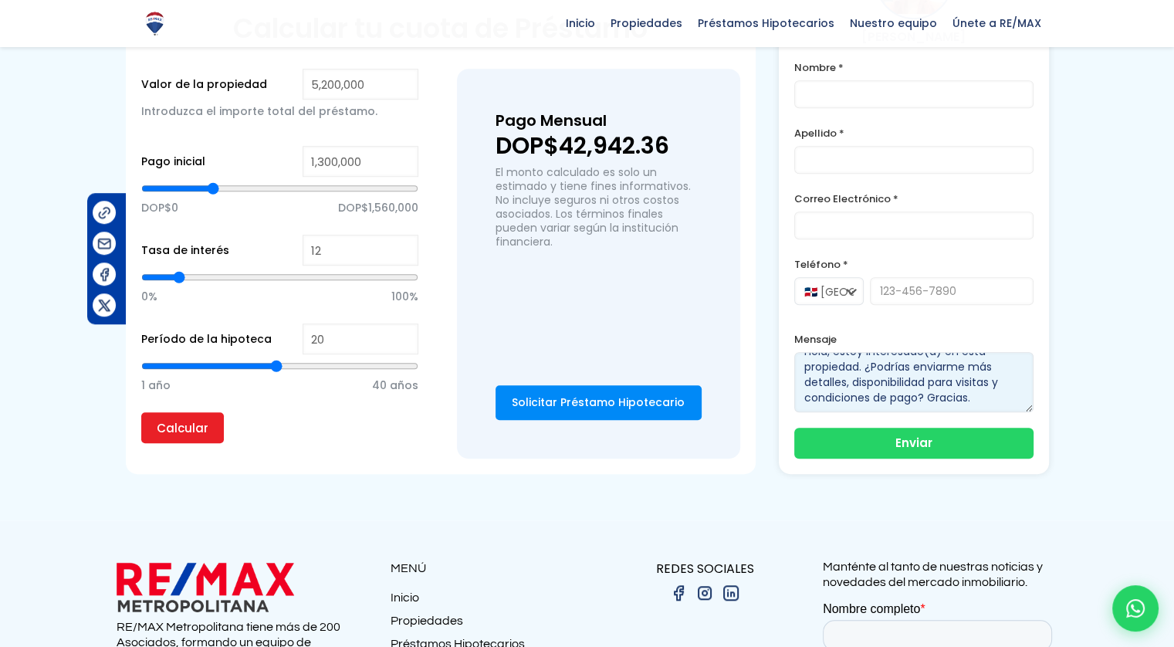
scroll to position [0, 0]
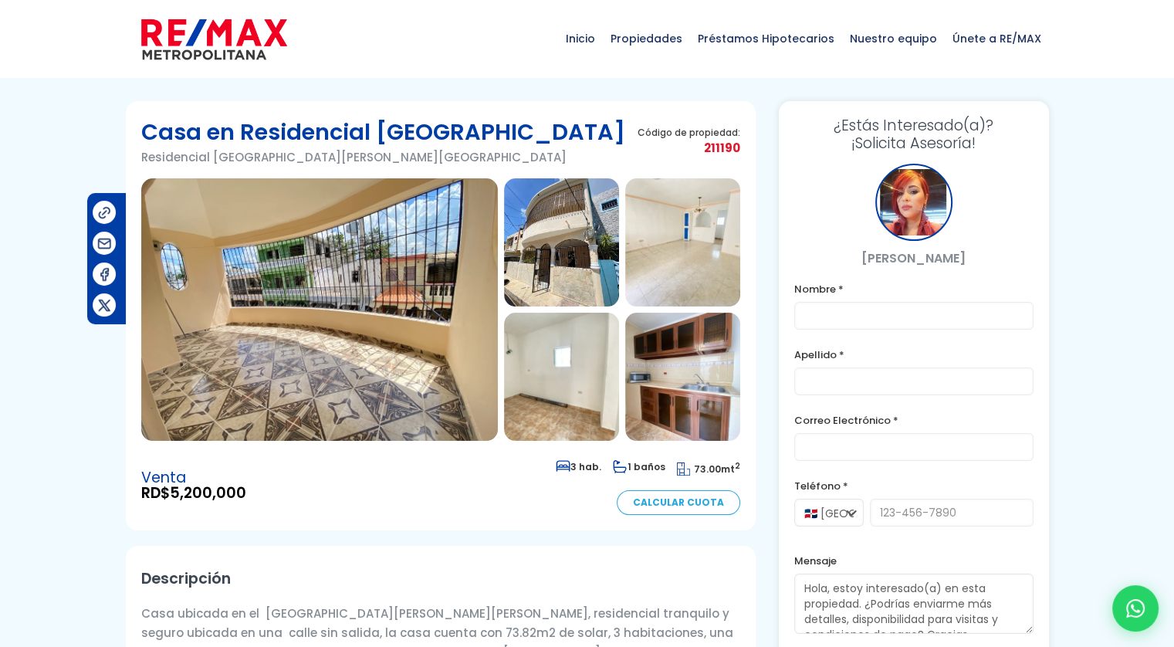
click at [664, 500] on link "Calcular Cuota" at bounding box center [679, 502] width 124 height 25
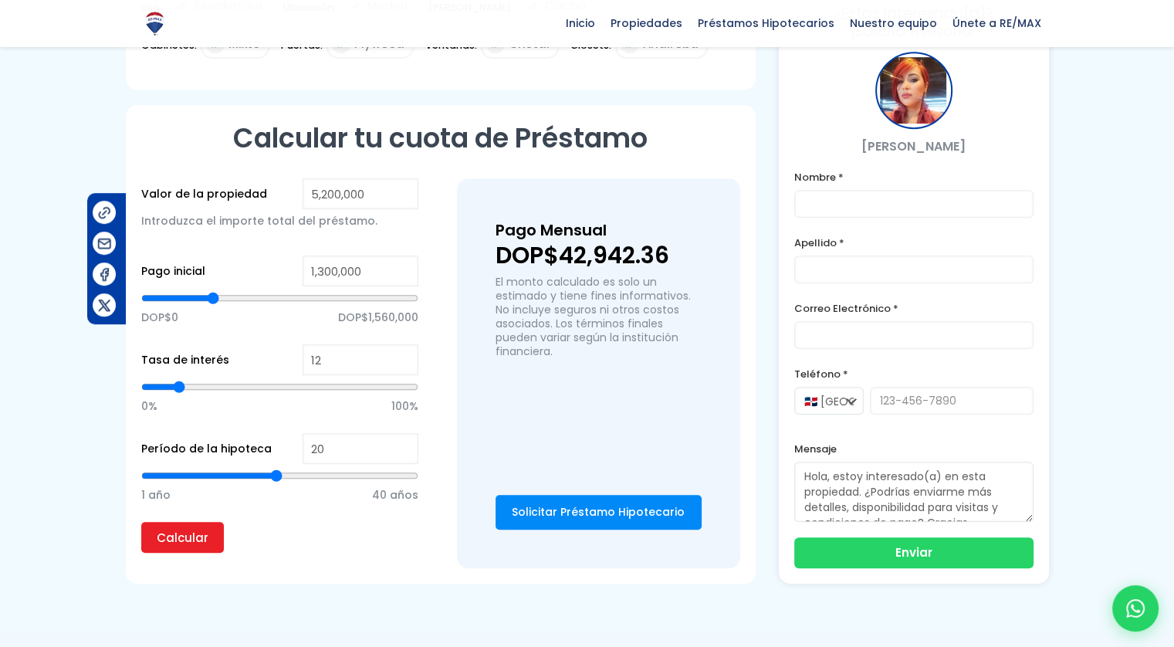
scroll to position [903, 0]
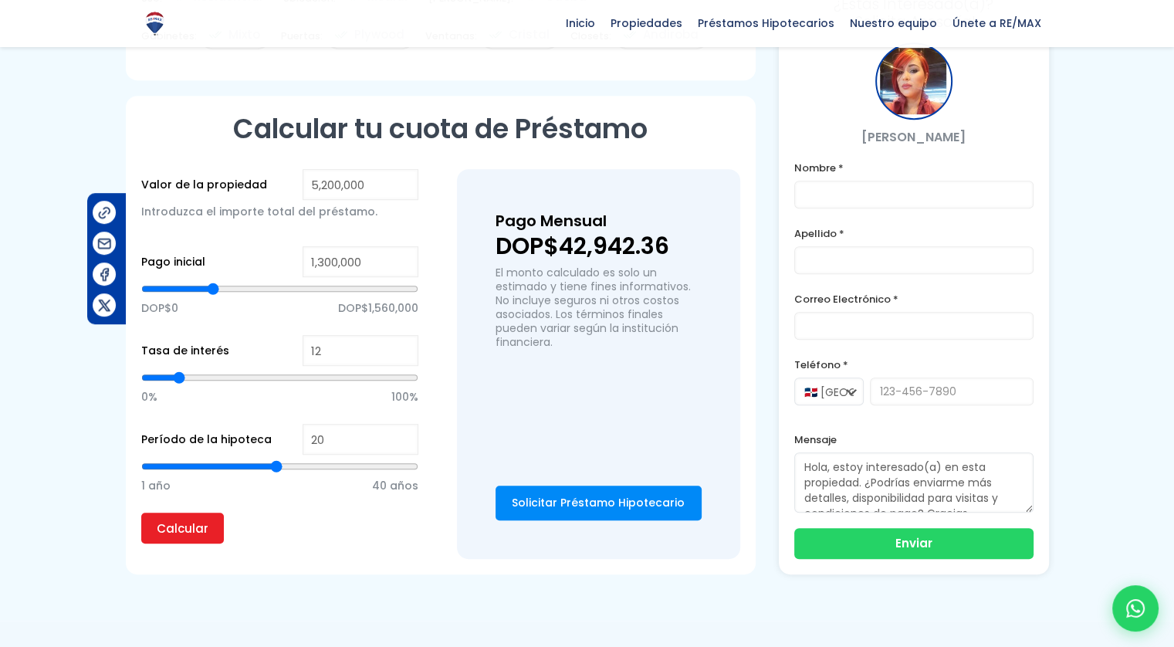
type input "19"
type input "18"
type input "17"
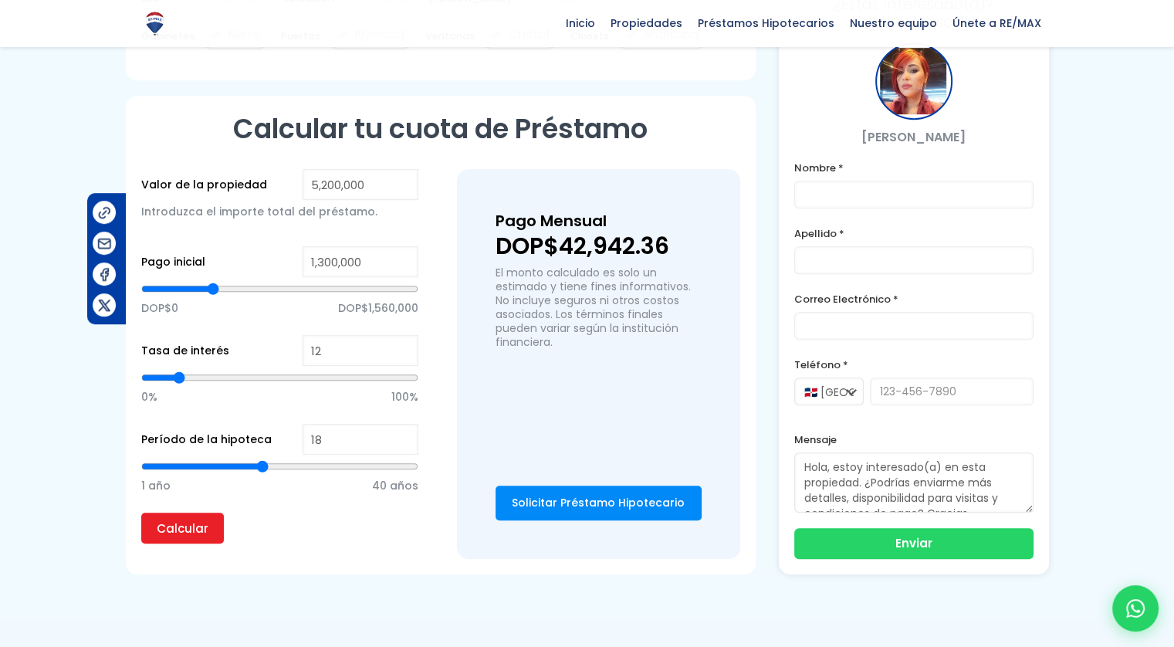
type input "17"
type input "16"
type input "15"
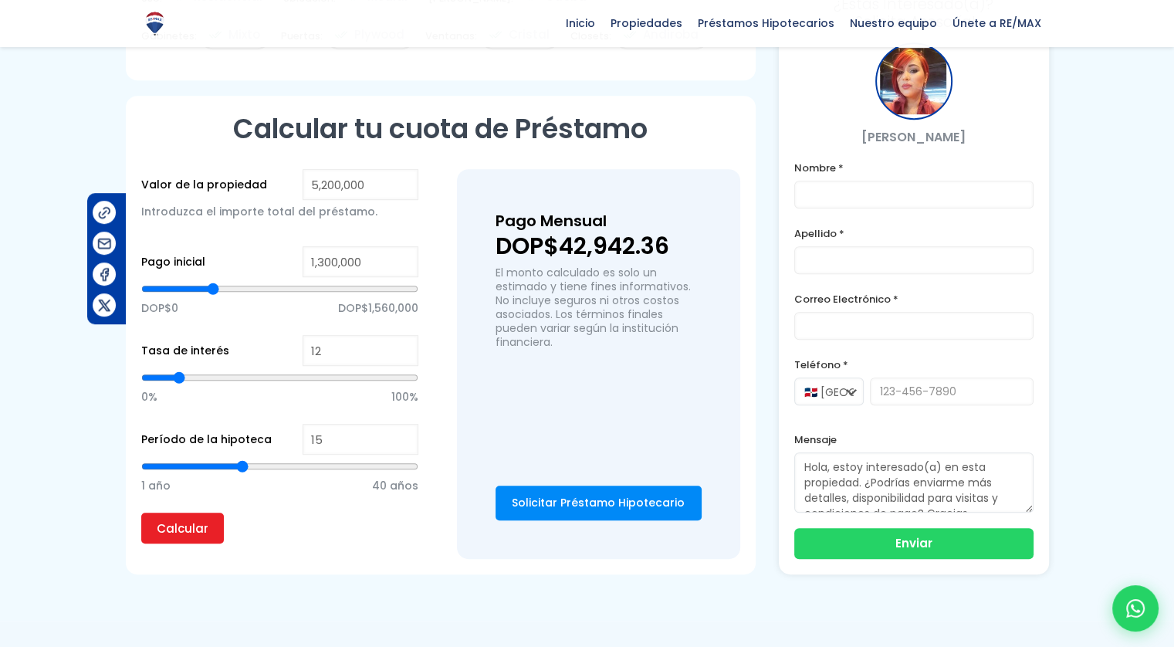
type input "14"
type input "13"
type input "12"
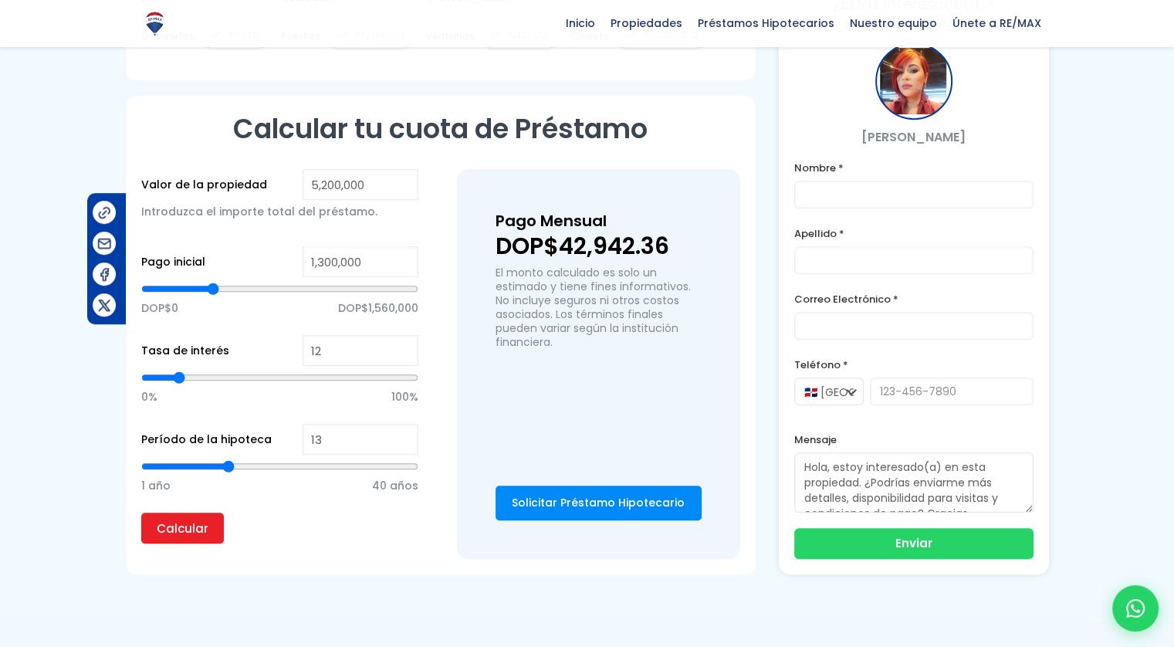
type input "12"
type input "11"
type input "10"
drag, startPoint x: 274, startPoint y: 460, endPoint x: 210, endPoint y: 461, distance: 64.1
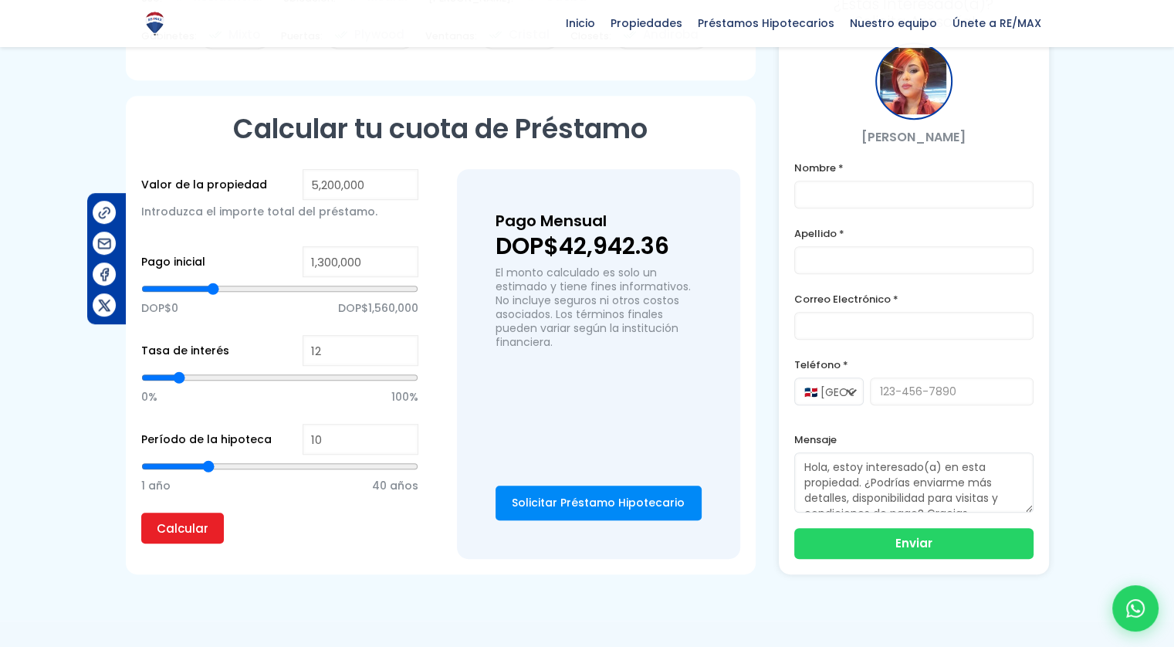
type input "10"
click at [210, 461] on input "range" at bounding box center [279, 466] width 277 height 15
click at [191, 527] on input "Calcular" at bounding box center [182, 528] width 83 height 31
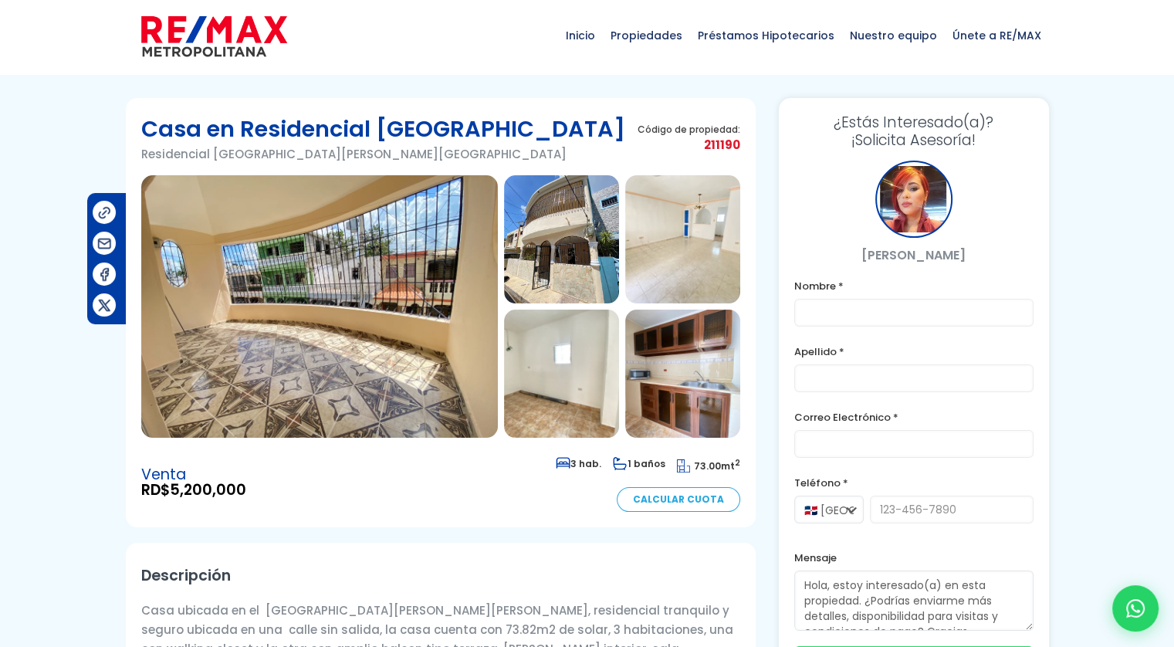
scroll to position [0, 0]
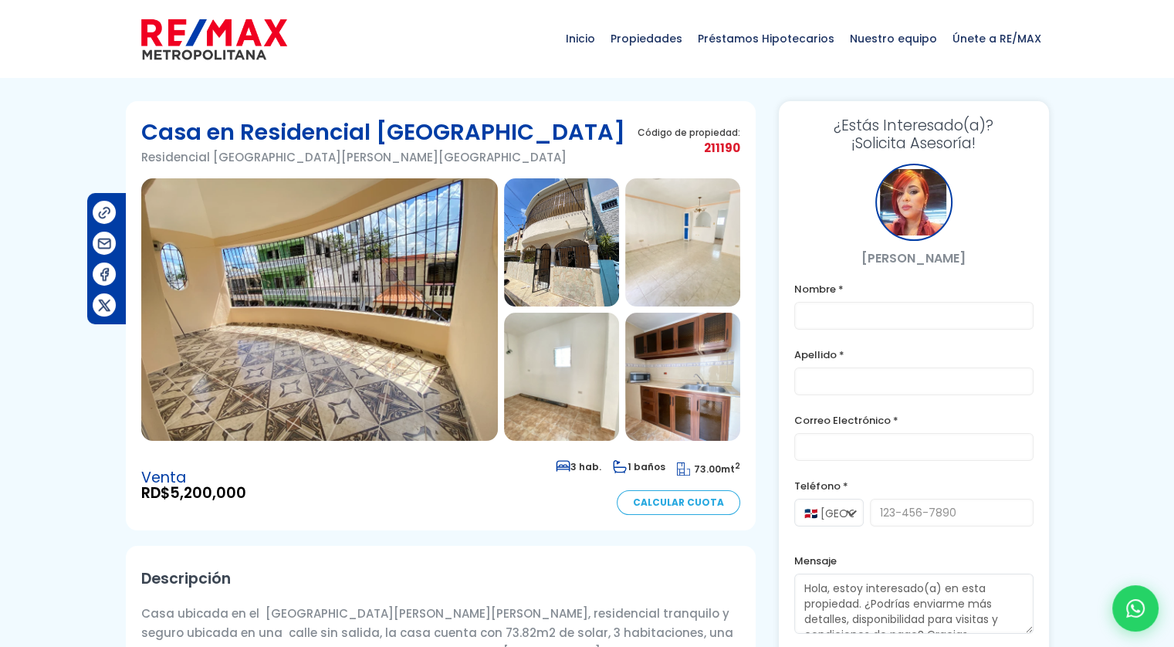
drag, startPoint x: 527, startPoint y: 133, endPoint x: 235, endPoint y: 144, distance: 292.8
click at [235, 144] on div "Casa en Residencial [GEOGRAPHIC_DATA][PERSON_NAME][GEOGRAPHIC_DATA] Código de p…" at bounding box center [440, 148] width 599 height 62
copy h1 "Residencial Bello Campo"
click at [317, 245] on img at bounding box center [319, 309] width 357 height 262
